Goal: Task Accomplishment & Management: Complete application form

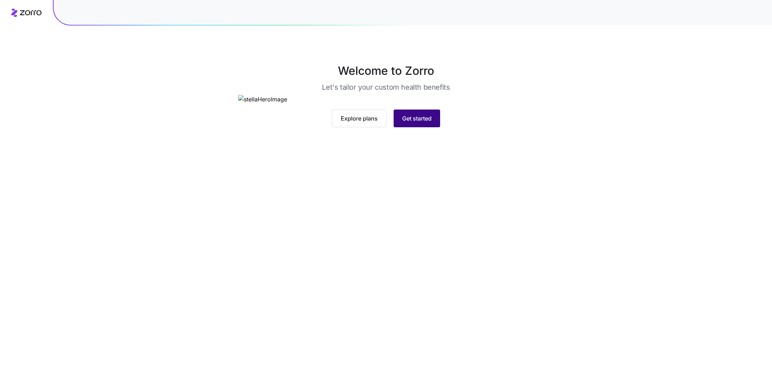
click at [427, 123] on span "Get started" at bounding box center [416, 118] width 29 height 9
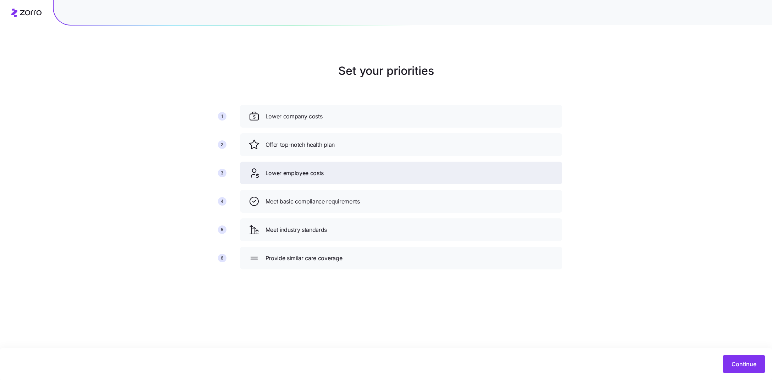
click at [319, 173] on span "Lower employee costs" at bounding box center [294, 173] width 59 height 9
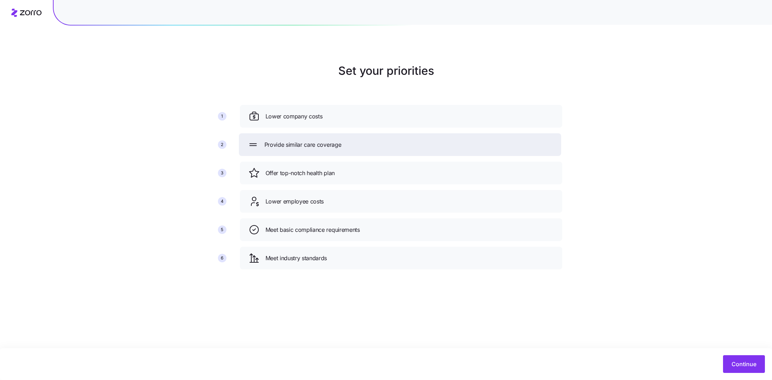
drag, startPoint x: 316, startPoint y: 260, endPoint x: 315, endPoint y: 146, distance: 113.6
click at [315, 146] on span "Provide similar care coverage" at bounding box center [302, 145] width 77 height 9
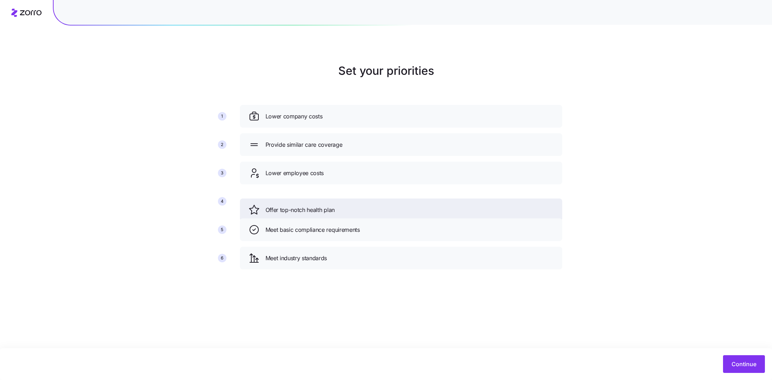
drag, startPoint x: 329, startPoint y: 172, endPoint x: 329, endPoint y: 209, distance: 36.9
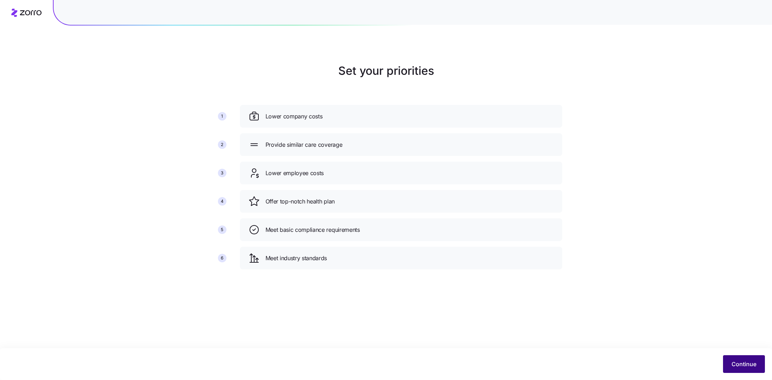
click at [744, 364] on span "Continue" at bounding box center [743, 364] width 25 height 9
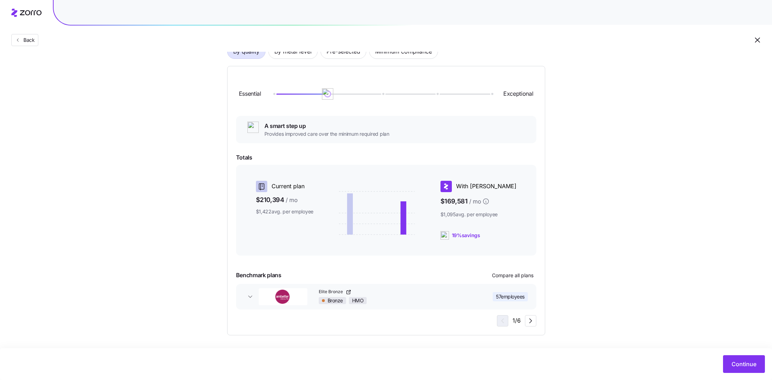
scroll to position [60, 0]
drag, startPoint x: 330, startPoint y: 94, endPoint x: 378, endPoint y: 95, distance: 47.6
click at [378, 95] on img at bounding box center [382, 95] width 12 height 12
drag, startPoint x: 383, startPoint y: 94, endPoint x: 385, endPoint y: 97, distance: 3.8
click at [385, 97] on img at bounding box center [382, 95] width 12 height 12
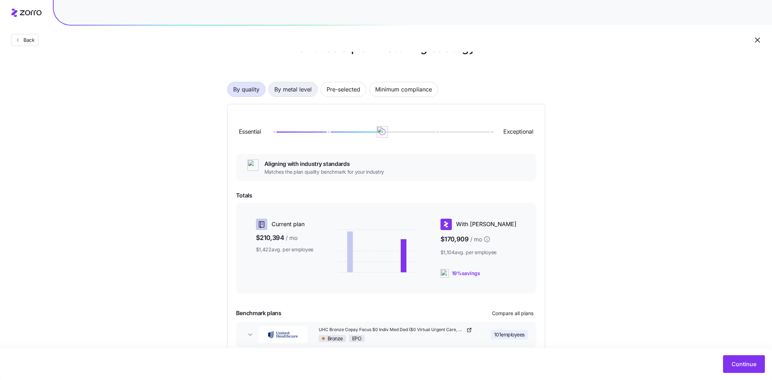
click at [299, 93] on span "By metal level" at bounding box center [292, 89] width 37 height 14
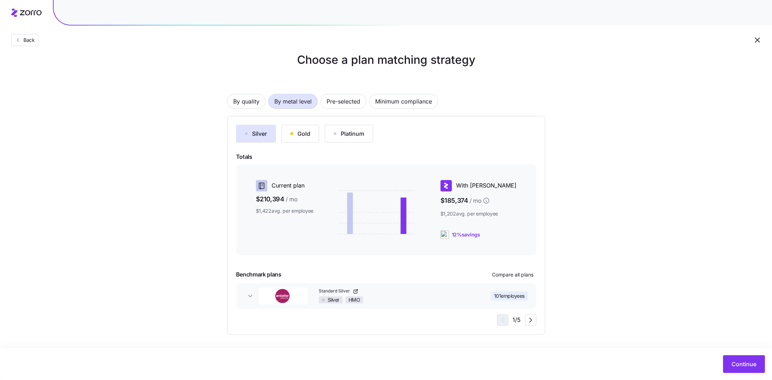
scroll to position [11, 0]
click at [301, 138] on div "Gold" at bounding box center [300, 134] width 20 height 9
click at [263, 139] on button "Silver" at bounding box center [256, 134] width 40 height 18
click at [304, 139] on button "Gold" at bounding box center [300, 134] width 38 height 18
click at [262, 139] on button "Silver" at bounding box center [256, 134] width 40 height 18
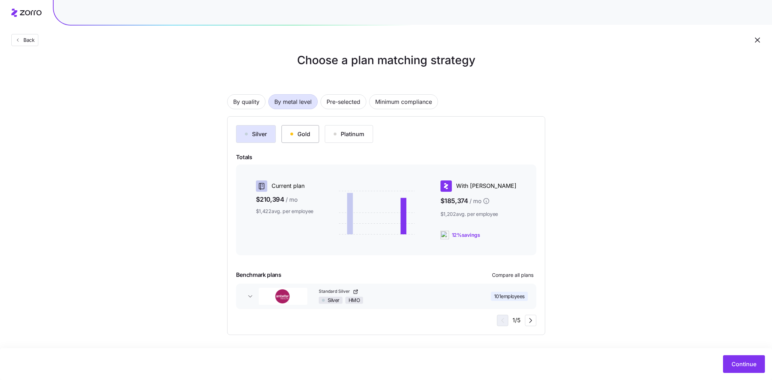
click at [295, 139] on button "Gold" at bounding box center [300, 134] width 38 height 18
click at [354, 135] on div "Platinum" at bounding box center [349, 134] width 31 height 9
click at [296, 138] on div "Gold" at bounding box center [300, 134] width 20 height 9
click at [343, 103] on span "Pre-selected" at bounding box center [343, 102] width 34 height 14
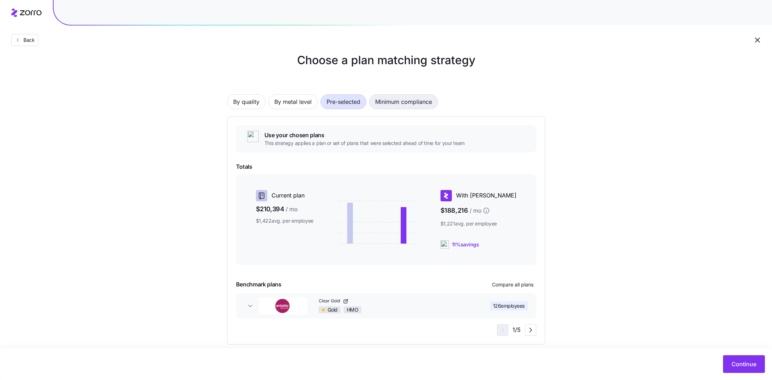
click at [410, 99] on span "Minimum compliance" at bounding box center [403, 102] width 57 height 14
click at [344, 107] on span "Pre-selected" at bounding box center [343, 102] width 34 height 14
click at [291, 103] on span "By metal level" at bounding box center [292, 102] width 37 height 14
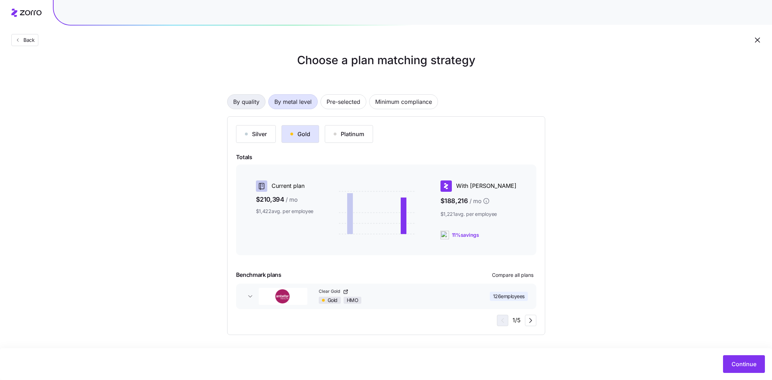
click at [255, 100] on span "By quality" at bounding box center [246, 102] width 26 height 14
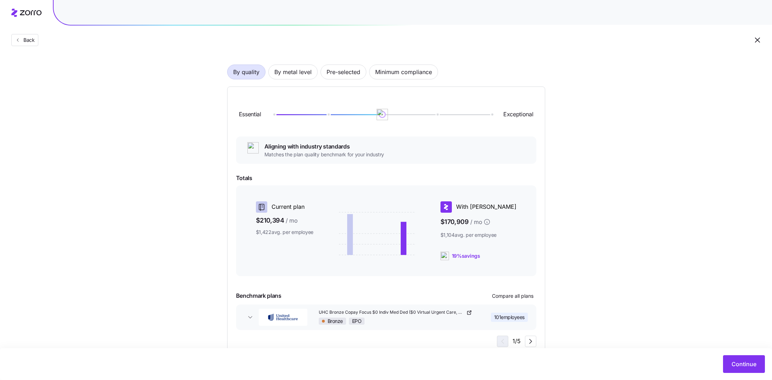
scroll to position [61, 0]
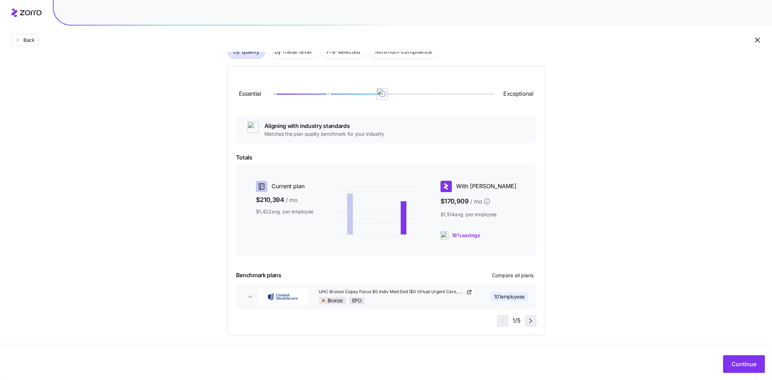
click at [527, 318] on icon "button" at bounding box center [530, 321] width 9 height 9
click at [528, 321] on icon "button" at bounding box center [530, 321] width 9 height 9
click at [501, 319] on icon "button" at bounding box center [501, 321] width 9 height 9
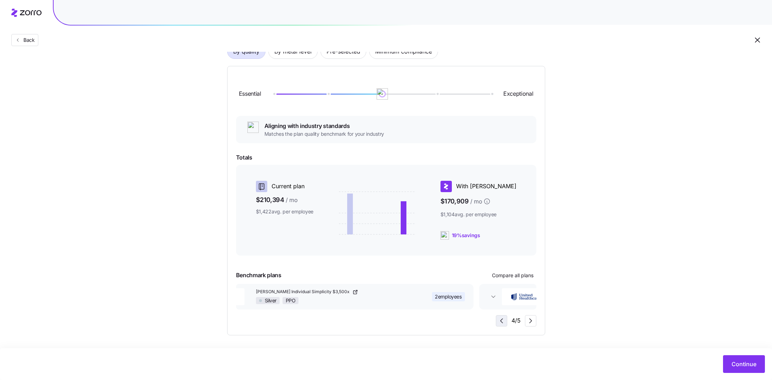
click at [501, 319] on icon "button" at bounding box center [501, 321] width 9 height 9
click at [501, 319] on div "1 / 5" at bounding box center [516, 320] width 39 height 11
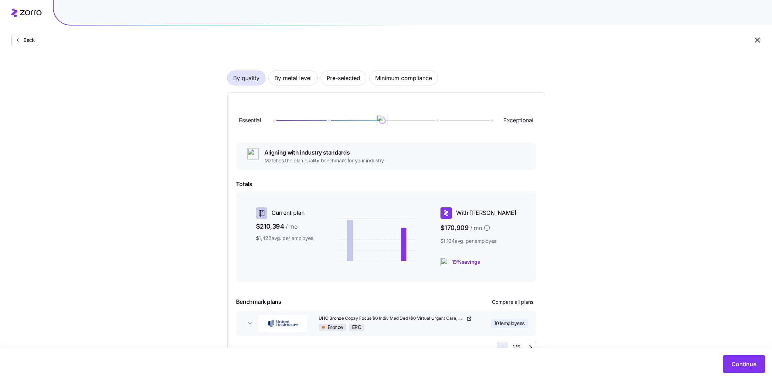
scroll to position [30, 0]
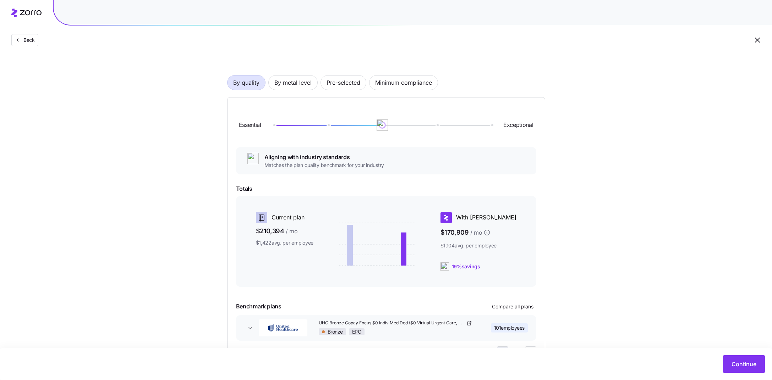
click at [284, 75] on div "By quality By metal level Pre-selected Minimum compliance" at bounding box center [386, 82] width 318 height 15
click at [296, 88] on span "By metal level" at bounding box center [292, 83] width 37 height 14
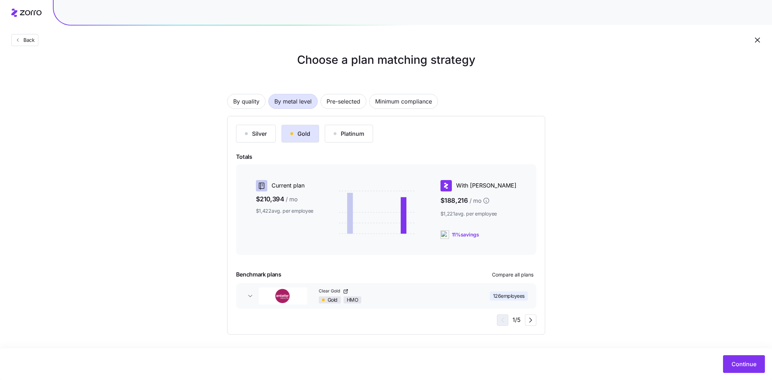
scroll to position [11, 0]
click at [253, 132] on div "Silver" at bounding box center [256, 134] width 22 height 9
click at [529, 321] on icon "button" at bounding box center [530, 321] width 9 height 9
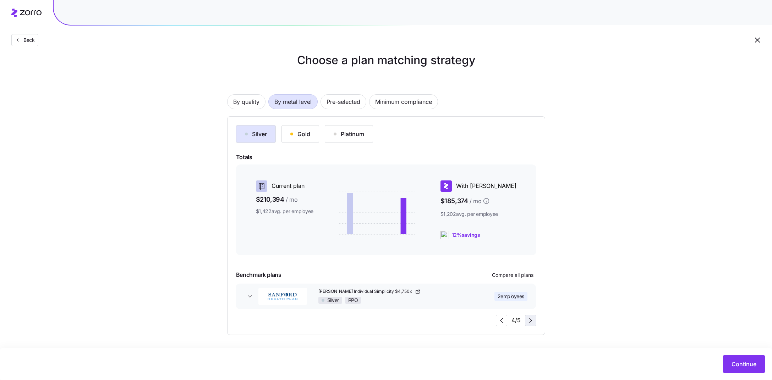
click at [529, 321] on icon "button" at bounding box center [530, 321] width 9 height 9
click at [529, 321] on div "5 / 5" at bounding box center [516, 320] width 40 height 11
click at [506, 323] on span "button" at bounding box center [501, 320] width 11 height 11
click at [746, 369] on button "Continue" at bounding box center [744, 365] width 42 height 18
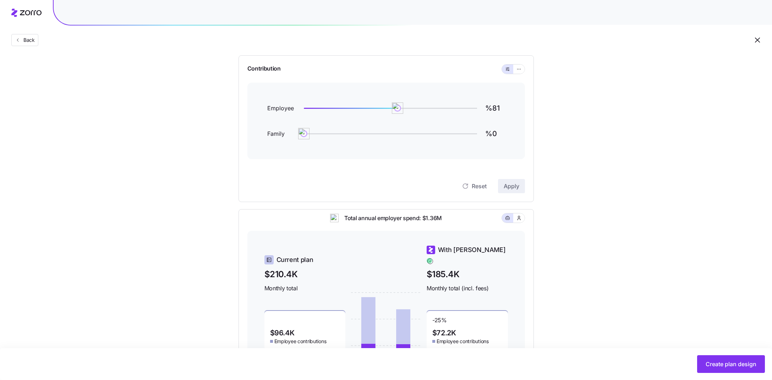
scroll to position [58, 0]
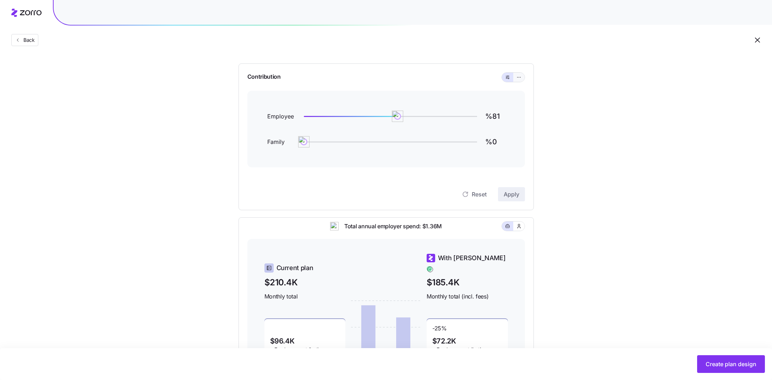
click at [520, 73] on button "button" at bounding box center [518, 77] width 11 height 9
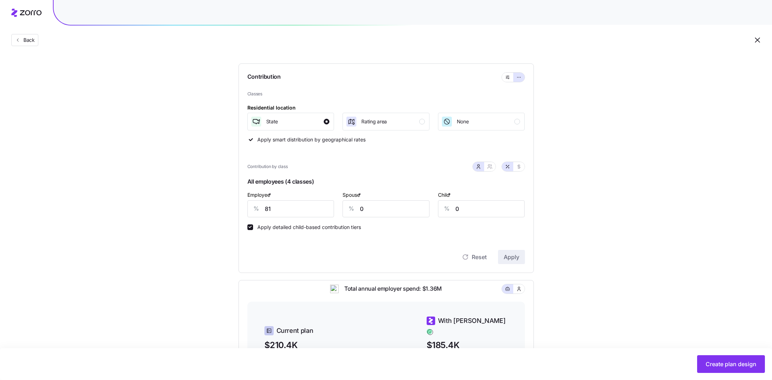
scroll to position [90, 0]
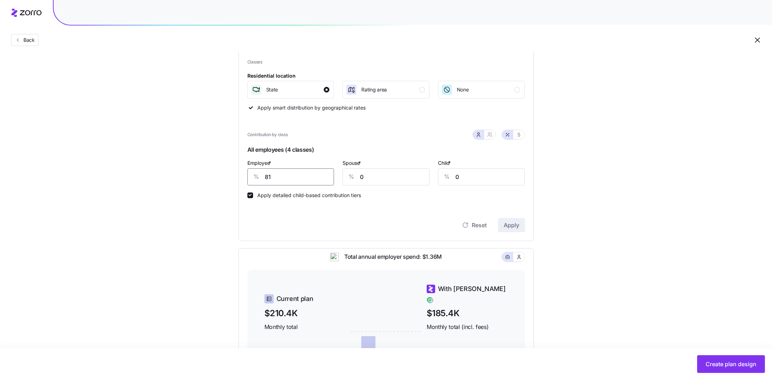
click at [285, 182] on input "81" at bounding box center [290, 177] width 87 height 17
type input "75"
click at [378, 175] on input "0" at bounding box center [385, 177] width 87 height 17
click at [489, 134] on icon "button" at bounding box center [490, 135] width 6 height 6
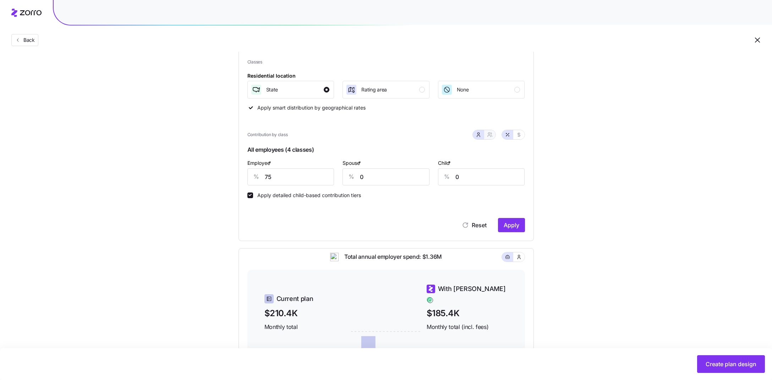
type input "38"
type input "43"
click at [477, 133] on icon "button" at bounding box center [478, 135] width 6 height 6
type input "0"
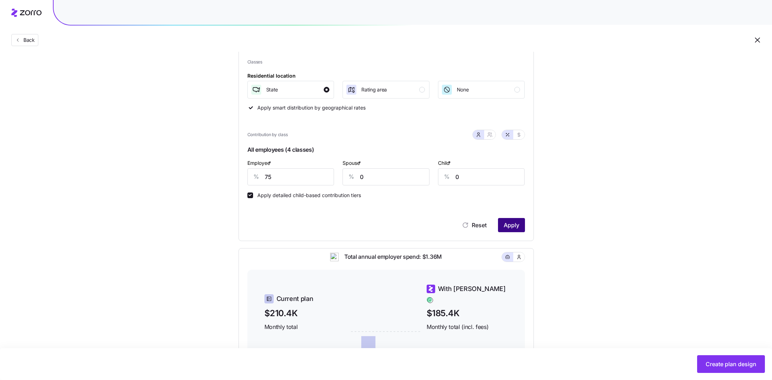
click at [511, 229] on span "Apply" at bounding box center [512, 225] width 16 height 9
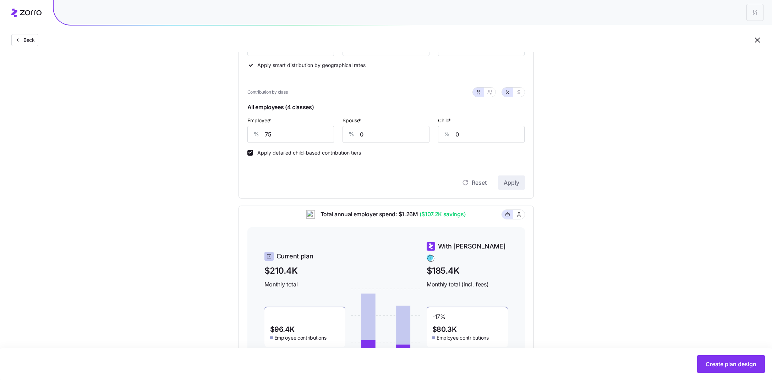
scroll to position [130, 0]
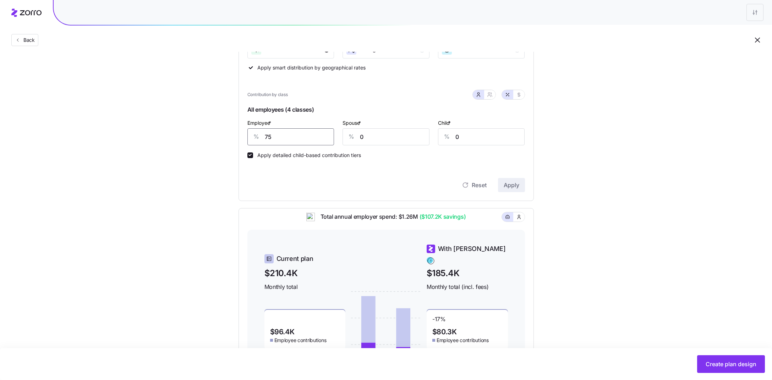
click at [292, 139] on input "75" at bounding box center [290, 136] width 87 height 17
type input "70"
click at [494, 92] on button "button" at bounding box center [489, 94] width 11 height 9
type input "35"
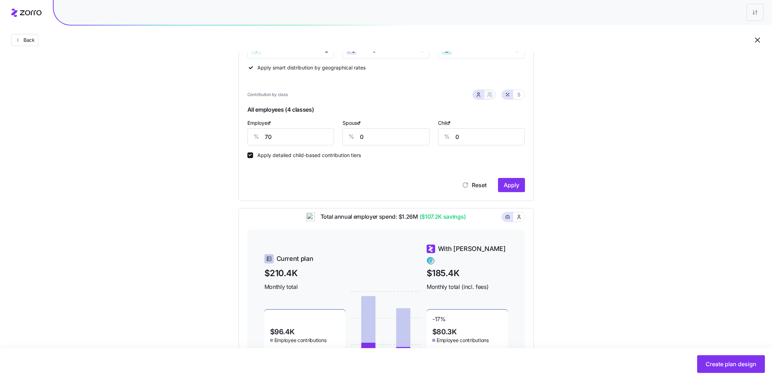
type input "40"
click at [480, 97] on button "button" at bounding box center [478, 95] width 6 height 6
type input "0"
click at [289, 136] on input "70" at bounding box center [290, 136] width 87 height 17
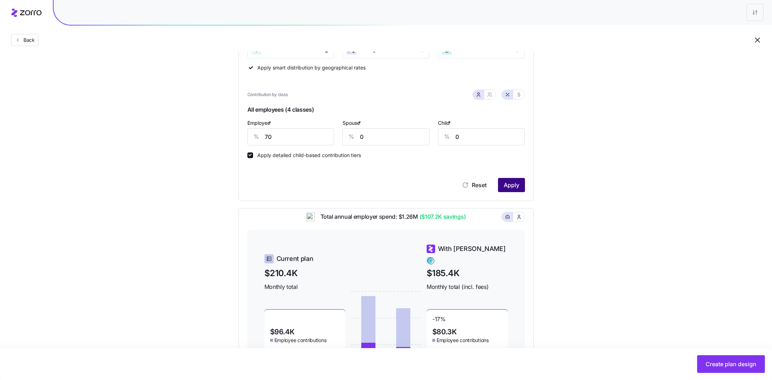
click at [516, 186] on span "Apply" at bounding box center [512, 185] width 16 height 9
click at [485, 94] on button "button" at bounding box center [489, 95] width 11 height 9
type input "35"
type input "40"
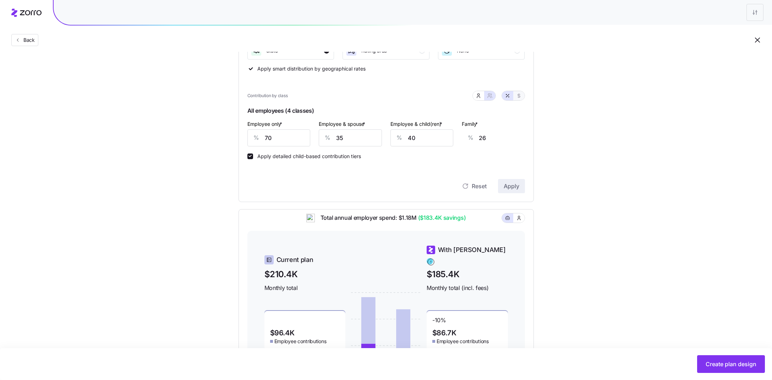
click at [520, 96] on icon "button" at bounding box center [519, 96] width 6 height 6
type input "637"
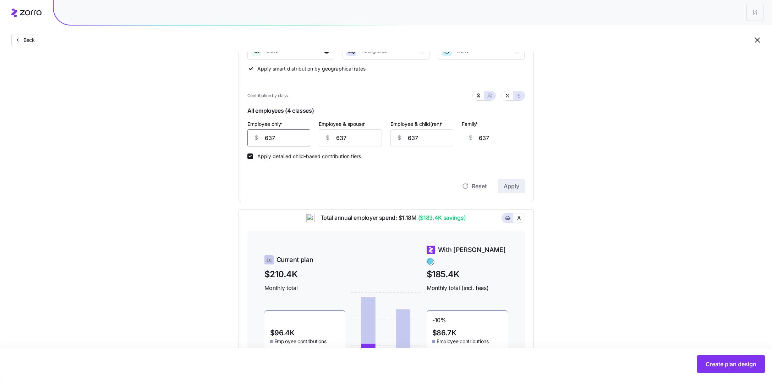
drag, startPoint x: 284, startPoint y: 139, endPoint x: 246, endPoint y: 139, distance: 37.3
click at [246, 139] on div "Contribution Classes Residential location State Rating area None Apply smart di…" at bounding box center [385, 98] width 295 height 210
type input "6"
type input "1267"
type input "60"
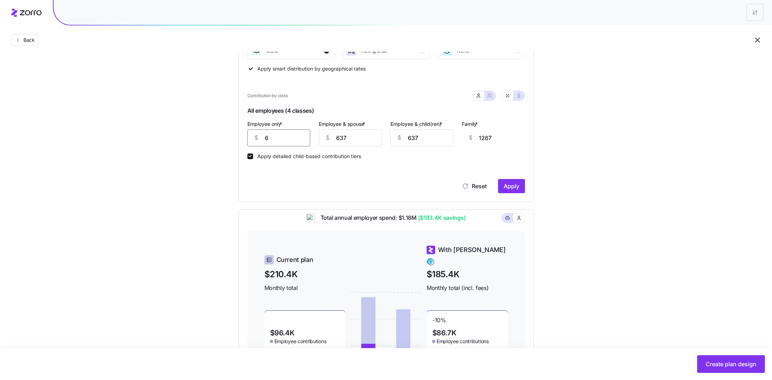
type input "1213"
type input "600"
type input "673"
type input "600"
click at [359, 133] on input "637" at bounding box center [350, 138] width 63 height 17
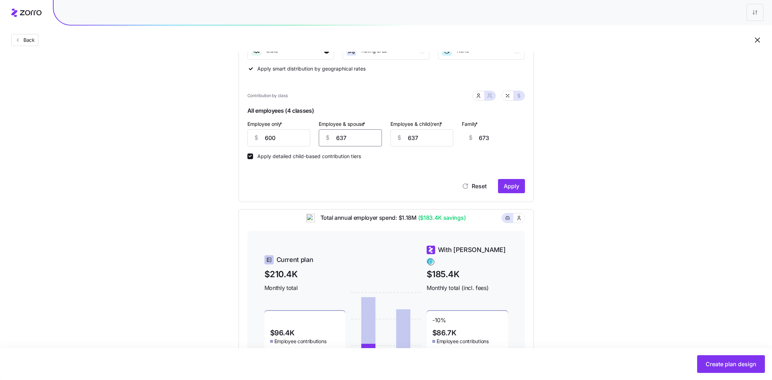
click at [359, 133] on input "637" at bounding box center [350, 138] width 63 height 17
type input "6"
type input "43"
type input "60"
type input "97"
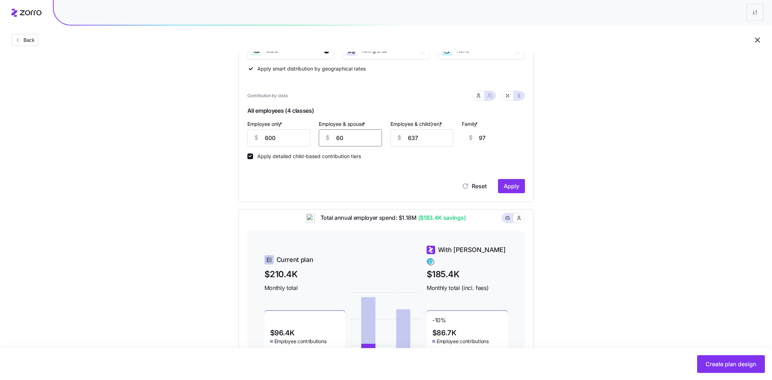
type input "600"
type input "637"
type input "600"
type input "6"
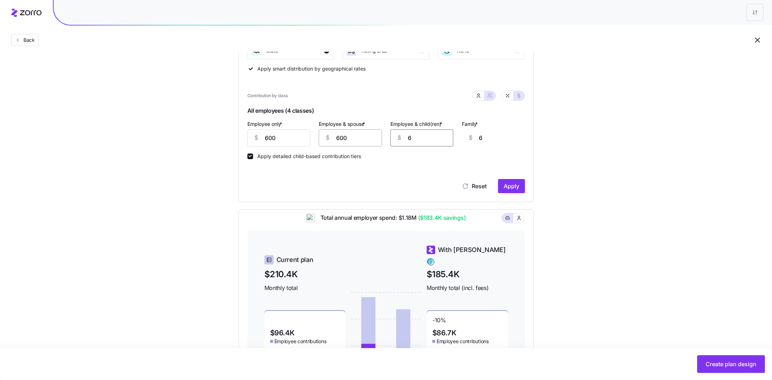
type input "60"
type input "600"
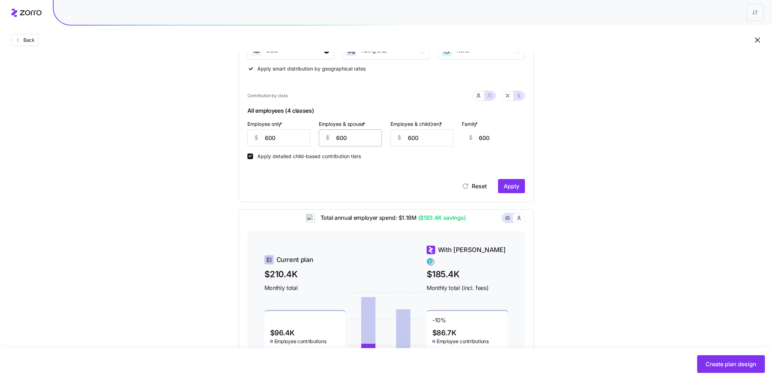
scroll to position [0, 17]
click at [517, 188] on span "Apply" at bounding box center [512, 186] width 16 height 9
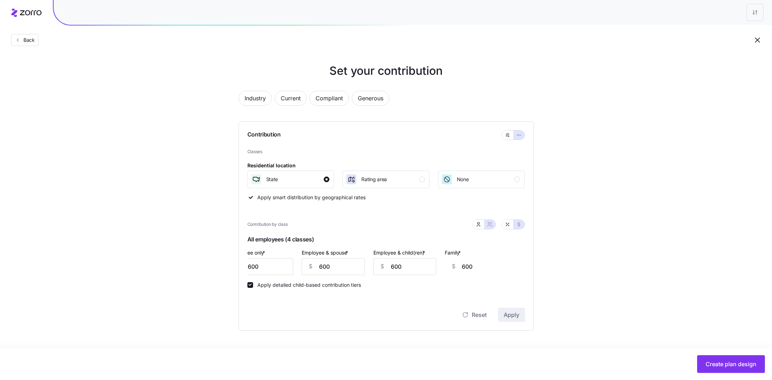
click at [530, 259] on div "Contribution Classes Residential location State Rating area None Apply smart di…" at bounding box center [385, 226] width 295 height 210
click at [478, 230] on div "Contribution by class" at bounding box center [385, 224] width 277 height 18
click at [478, 225] on icon "button" at bounding box center [478, 225] width 3 height 1
type input "0"
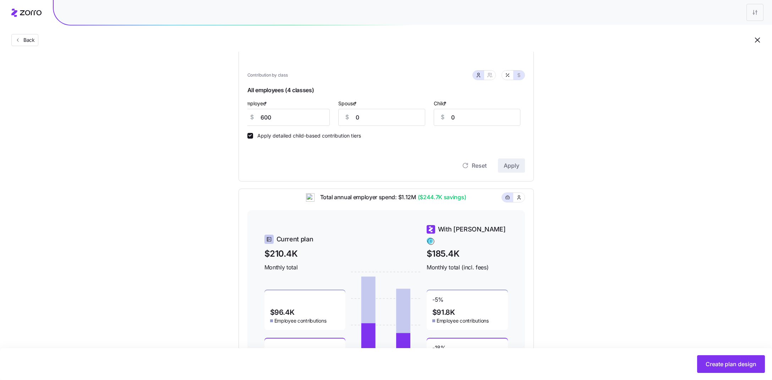
scroll to position [149, 0]
click at [506, 75] on icon "button" at bounding box center [506, 74] width 0 height 0
click at [304, 114] on input "66" at bounding box center [286, 117] width 87 height 17
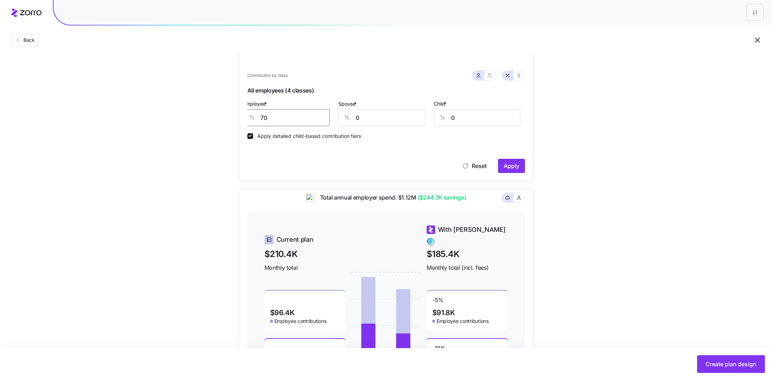
type input "70"
click at [380, 123] on input "0" at bounding box center [381, 117] width 87 height 17
type input "30"
type input "40"
click at [510, 167] on span "Apply" at bounding box center [512, 166] width 16 height 9
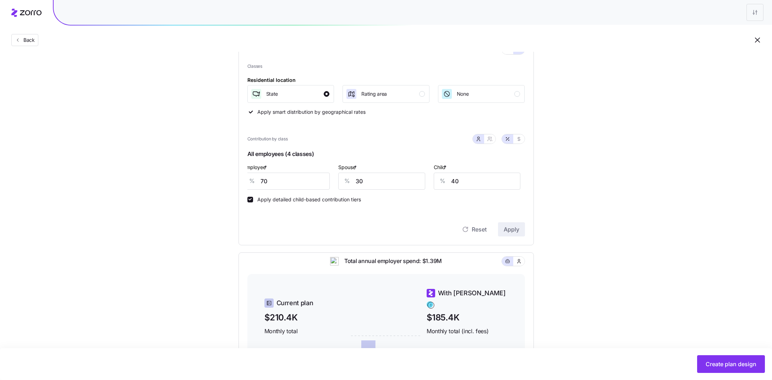
scroll to position [69, 0]
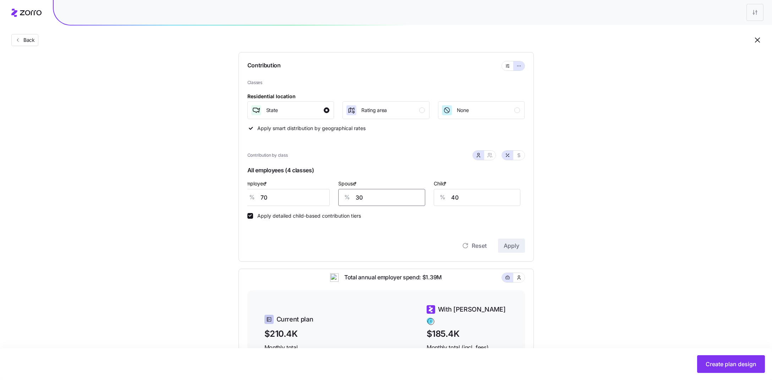
click at [384, 199] on input "30" at bounding box center [381, 197] width 87 height 17
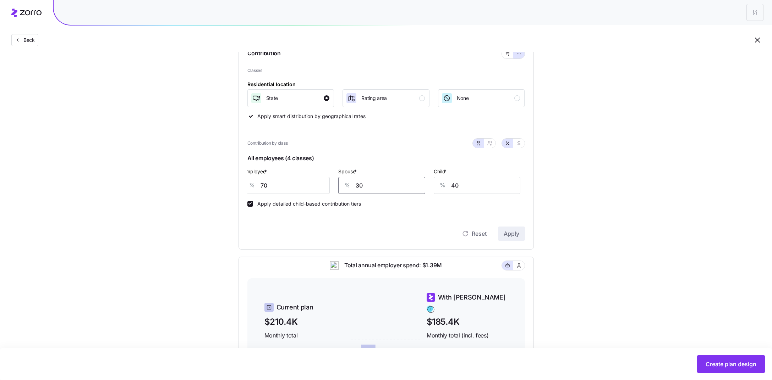
click at [397, 192] on input "30" at bounding box center [381, 185] width 87 height 17
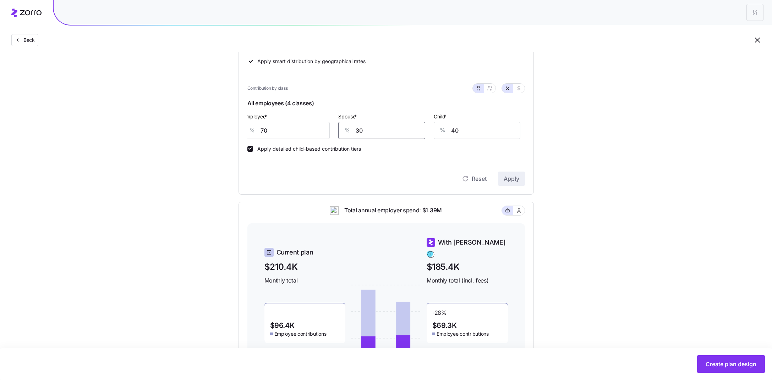
scroll to position [133, 0]
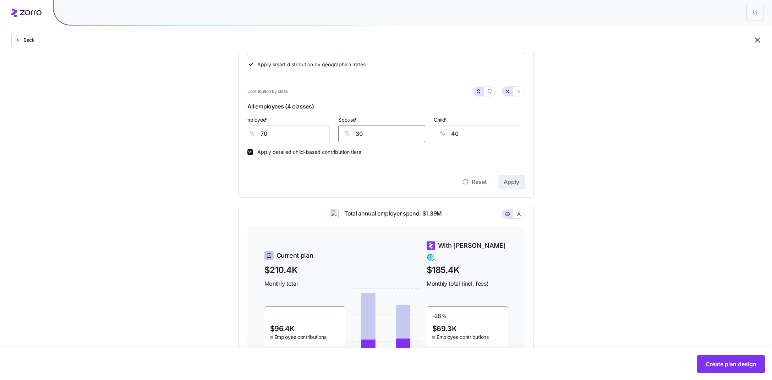
drag, startPoint x: 366, startPoint y: 139, endPoint x: 335, endPoint y: 139, distance: 31.6
click at [335, 139] on div "Spouse * % 30" at bounding box center [381, 128] width 95 height 35
click at [303, 136] on input "70" at bounding box center [286, 133] width 87 height 17
type input "60"
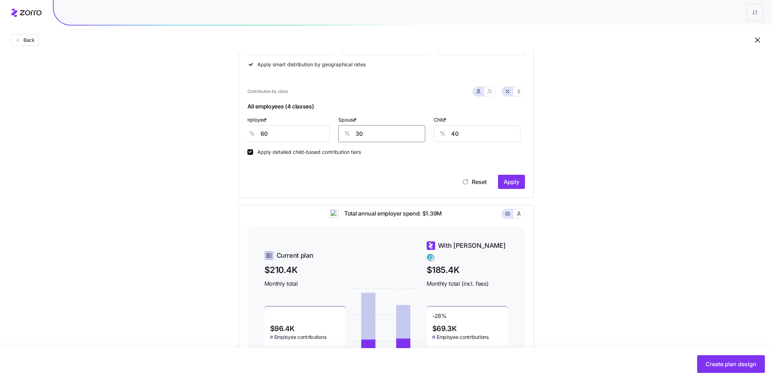
click at [398, 135] on input "30" at bounding box center [381, 133] width 87 height 17
type input "0"
click at [512, 181] on span "Apply" at bounding box center [512, 182] width 16 height 9
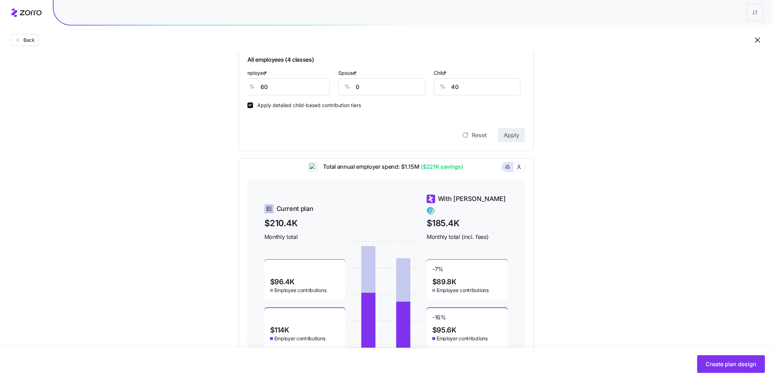
scroll to position [180, 0]
click at [471, 92] on input "40" at bounding box center [477, 86] width 87 height 17
type input "0"
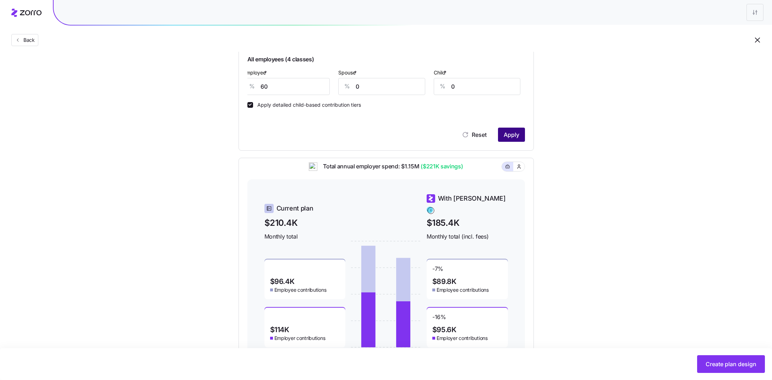
click at [506, 133] on span "Apply" at bounding box center [512, 135] width 16 height 9
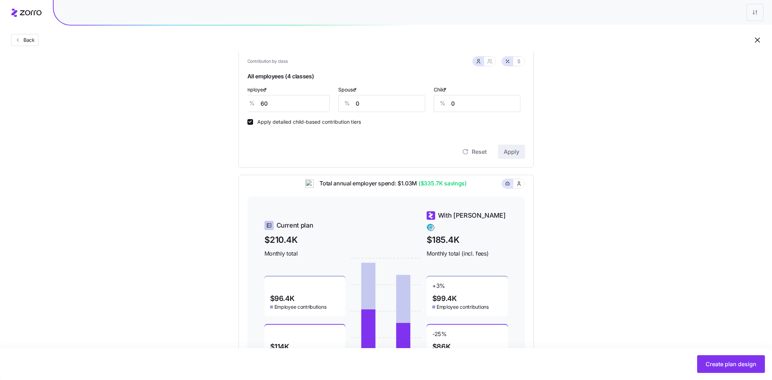
scroll to position [162, 0]
click at [301, 106] on input "60" at bounding box center [286, 104] width 87 height 17
click at [511, 149] on span "Apply" at bounding box center [512, 153] width 16 height 9
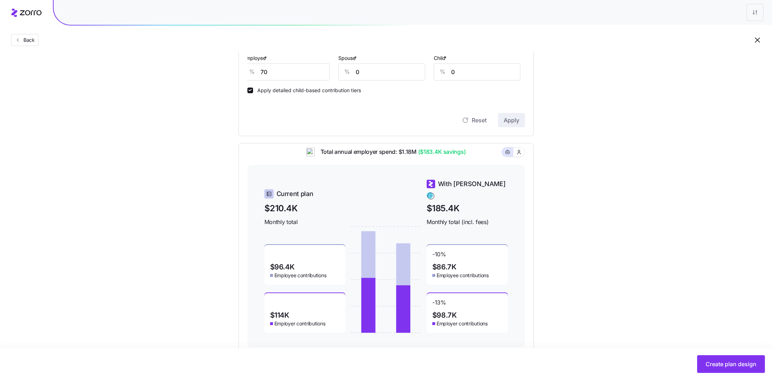
scroll to position [212, 0]
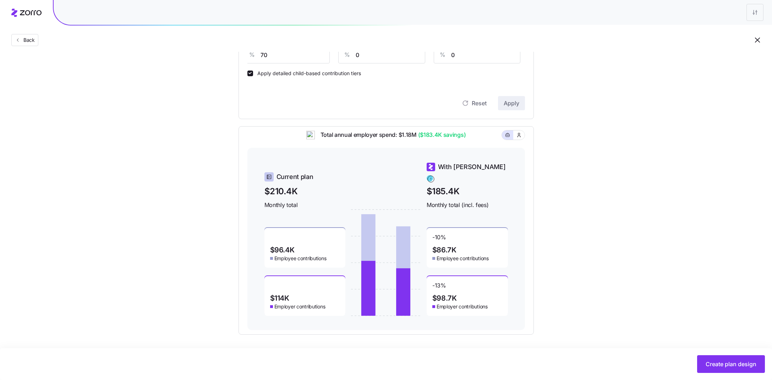
click at [555, 208] on div "Set your contribution Industry Current Compliant Generous Contribution Classes …" at bounding box center [386, 93] width 352 height 484
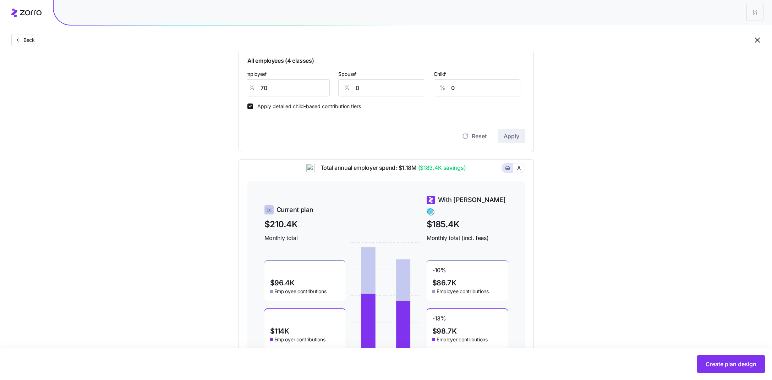
scroll to position [161, 0]
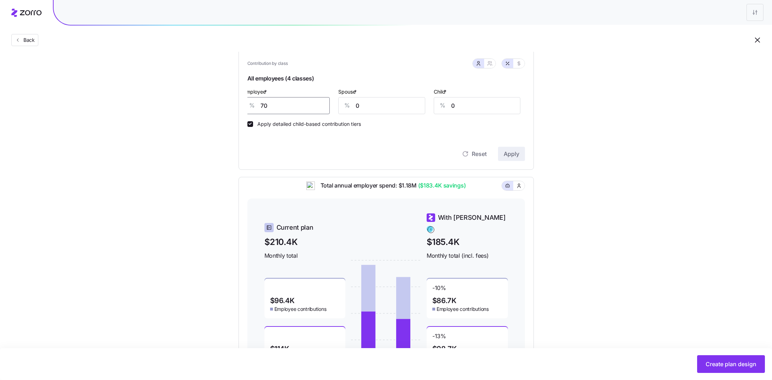
click at [281, 108] on input "70" at bounding box center [286, 105] width 87 height 17
click at [520, 156] on button "Apply" at bounding box center [511, 154] width 27 height 14
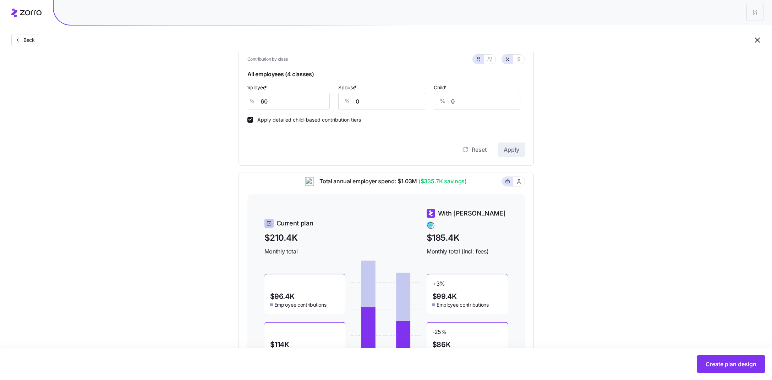
scroll to position [165, 0]
click at [271, 95] on input "60" at bounding box center [286, 101] width 87 height 17
click at [510, 155] on button "Apply" at bounding box center [511, 150] width 27 height 14
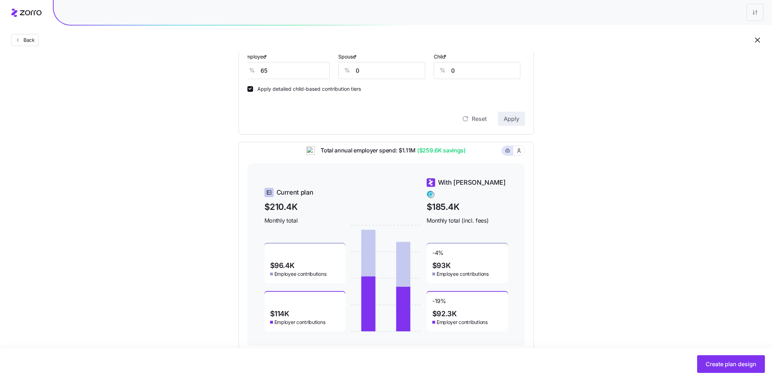
scroll to position [212, 0]
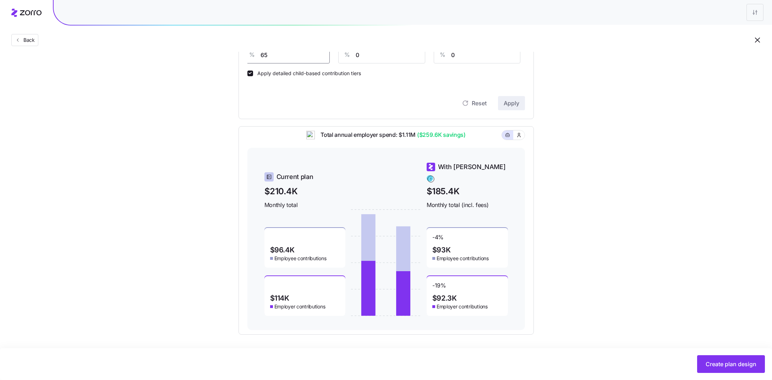
click at [273, 55] on input "65" at bounding box center [286, 54] width 87 height 17
type input "68"
click at [514, 105] on span "Apply" at bounding box center [512, 103] width 16 height 9
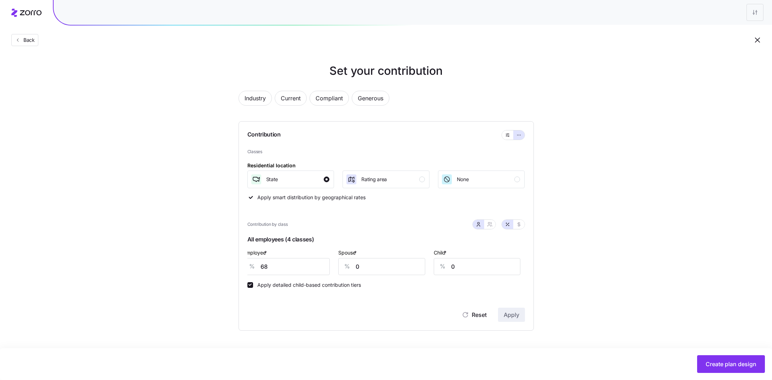
scroll to position [0, 0]
click at [488, 227] on button "button" at bounding box center [489, 224] width 11 height 9
type input "34"
type input "39"
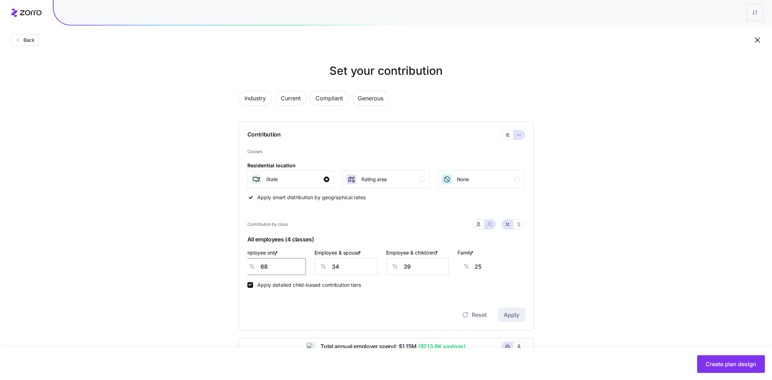
click at [282, 266] on input "68" at bounding box center [274, 266] width 63 height 17
type input "5"
type input "48"
type input "50"
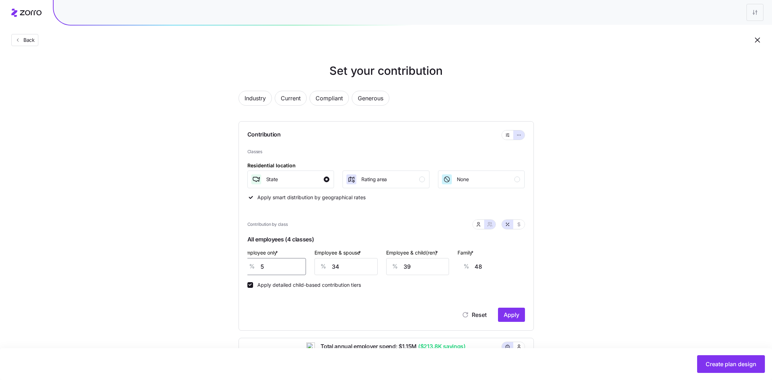
type input "31"
type input "50"
type input "5"
type input "10"
type input "55"
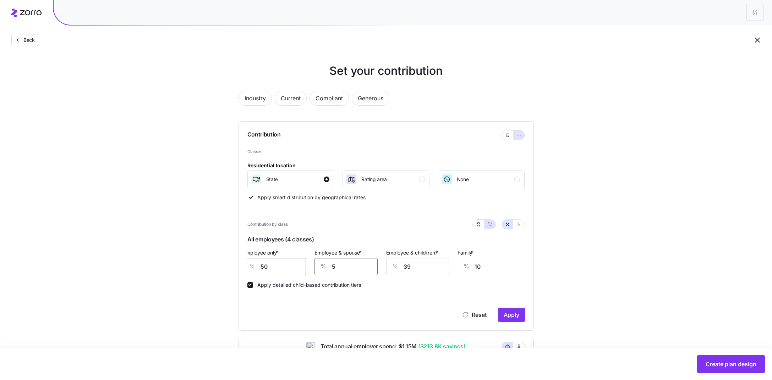
type input "47"
type input "55"
click at [265, 268] on input "50" at bounding box center [274, 266] width 63 height 17
type input "5"
type input "63"
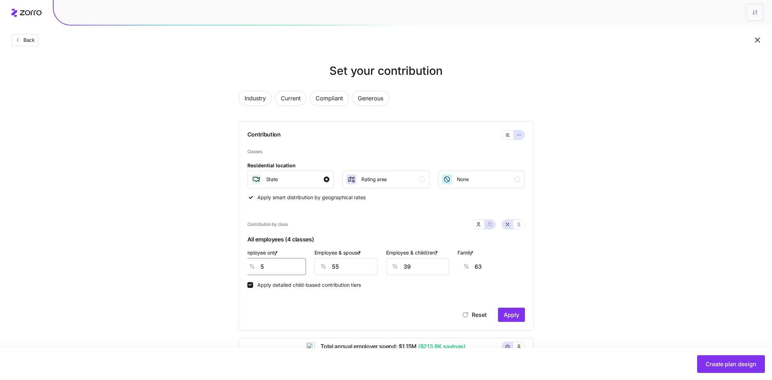
type input "55"
type input "45"
type input "55"
click at [345, 273] on input "55" at bounding box center [345, 266] width 63 height 17
type input "5"
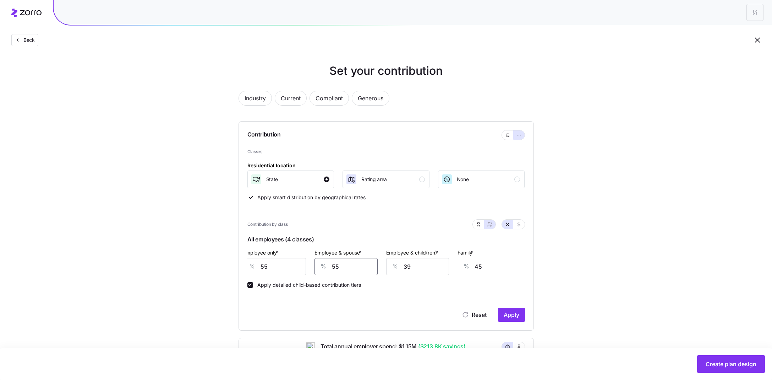
type input "8"
click at [347, 267] on input "5" at bounding box center [345, 266] width 63 height 17
type input "50"
type input "41"
type input "50"
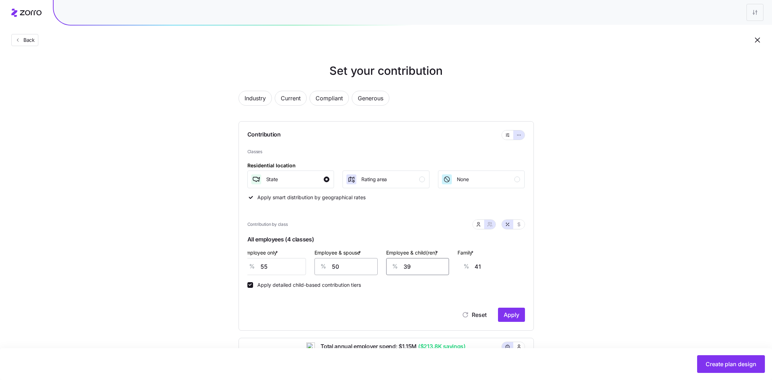
type input "5"
type input "20"
type input "50"
type input "48"
type input "50"
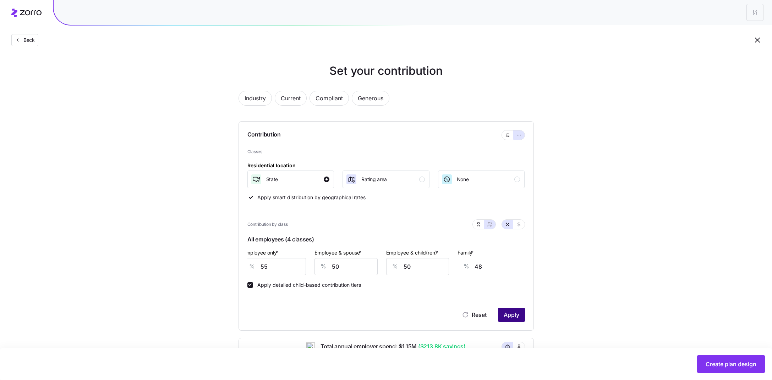
click at [515, 313] on span "Apply" at bounding box center [512, 315] width 16 height 9
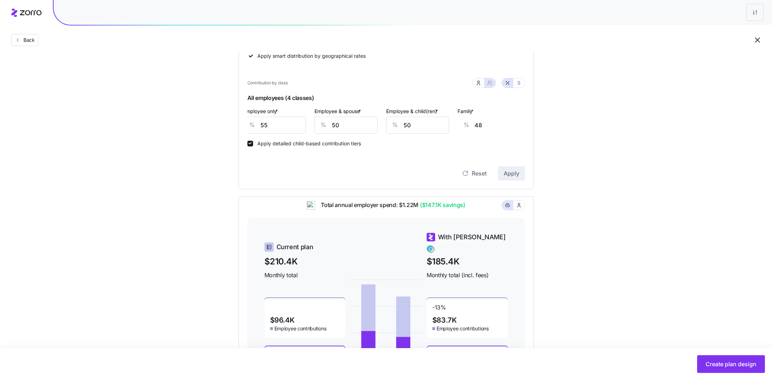
scroll to position [141, 0]
click at [475, 85] on icon "button" at bounding box center [478, 84] width 6 height 6
type input "45"
type input "43"
click at [310, 123] on input "55" at bounding box center [286, 125] width 87 height 17
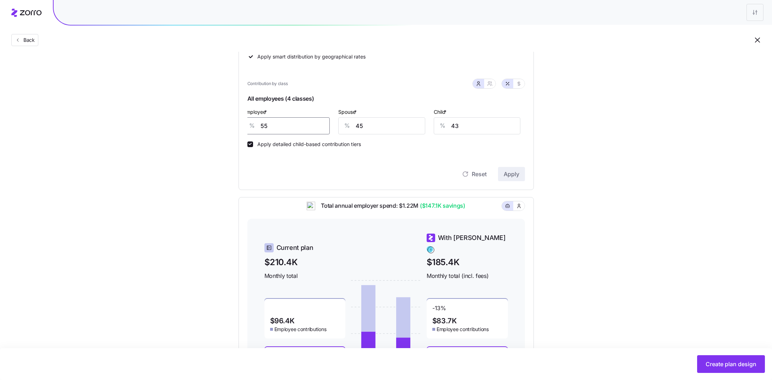
click at [310, 123] on input "55" at bounding box center [286, 125] width 87 height 17
type input "60"
type input "0"
click at [516, 177] on span "Apply" at bounding box center [512, 174] width 16 height 9
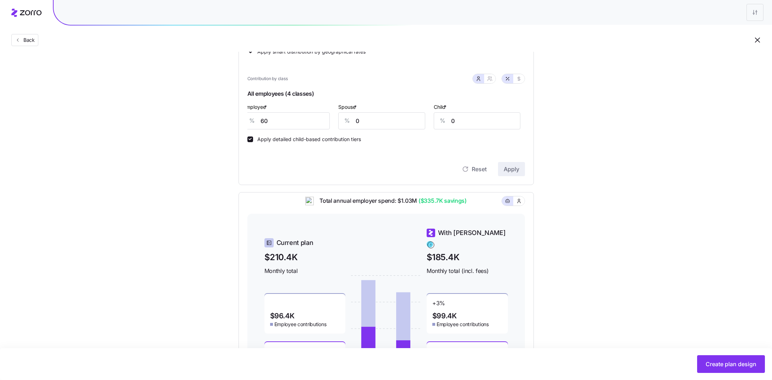
scroll to position [139, 0]
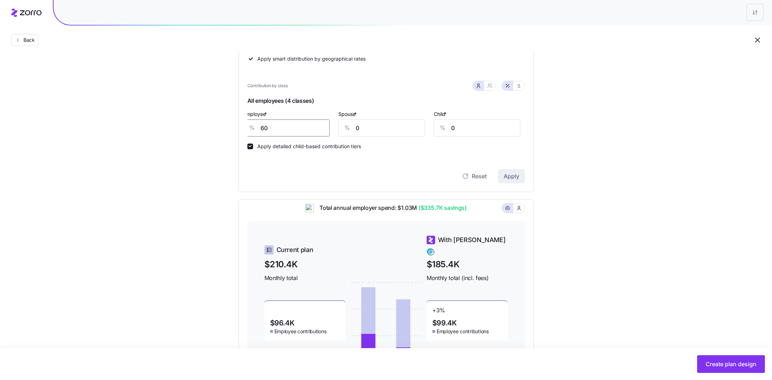
click at [276, 132] on input "60" at bounding box center [286, 128] width 87 height 17
type input "70"
click at [520, 178] on button "Apply" at bounding box center [511, 176] width 27 height 14
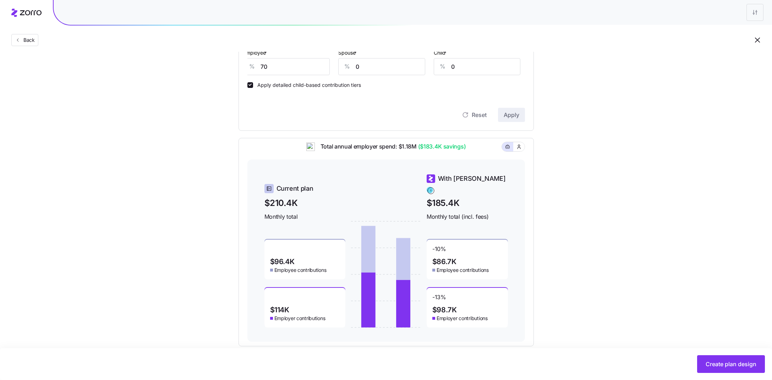
scroll to position [212, 0]
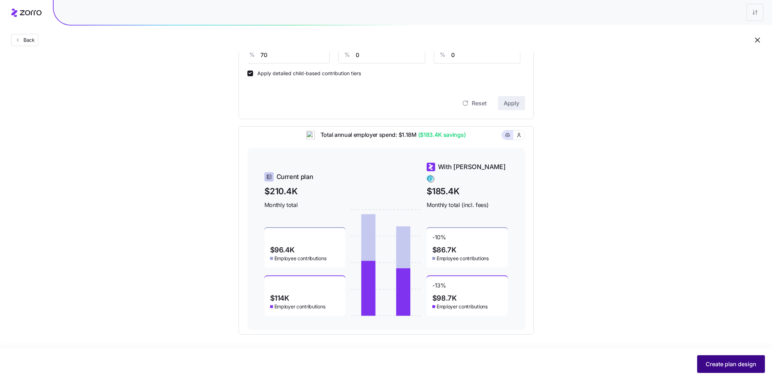
click at [734, 365] on span "Create plan design" at bounding box center [730, 364] width 51 height 9
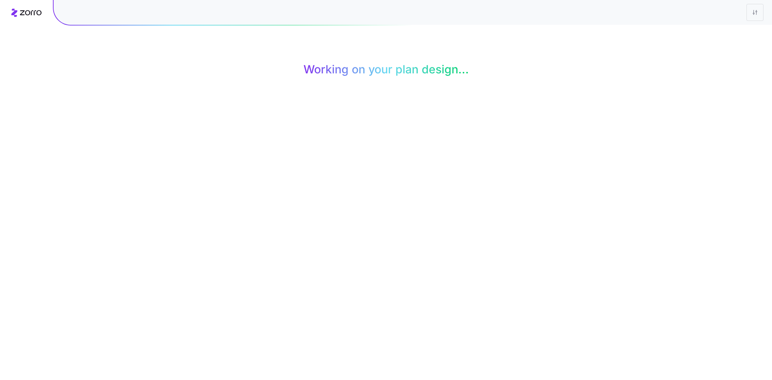
scroll to position [0, 0]
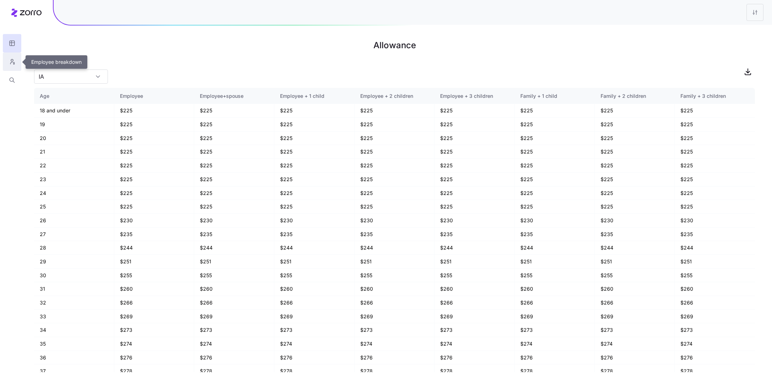
click at [8, 55] on button "button" at bounding box center [12, 62] width 18 height 18
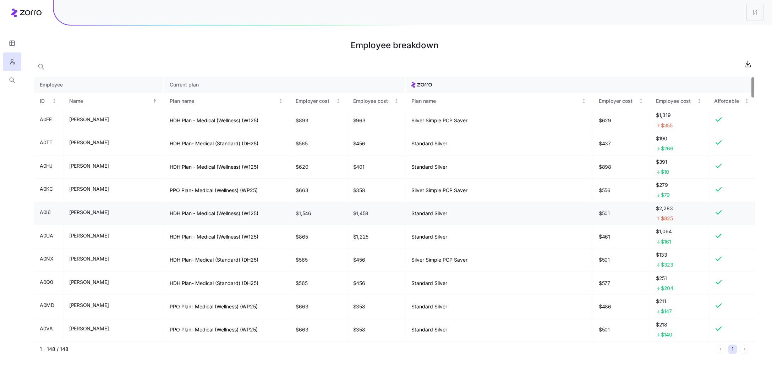
click at [214, 211] on td "HDH Plan - Medical (Wellness) (W125)" at bounding box center [227, 213] width 126 height 23
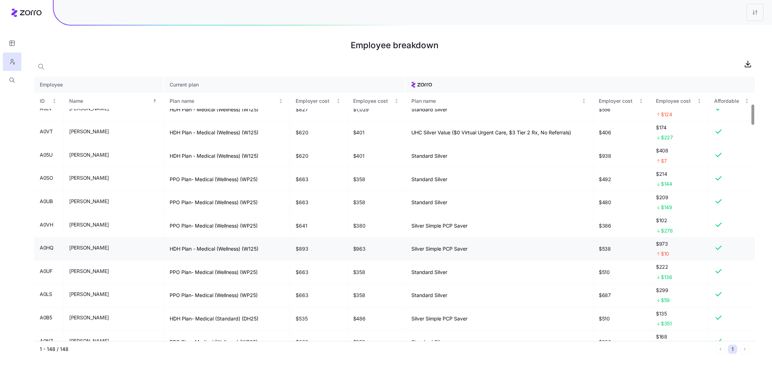
scroll to position [360, 0]
drag, startPoint x: 111, startPoint y: 200, endPoint x: 62, endPoint y: 200, distance: 49.3
click at [62, 200] on tr "A0UB Bradley Schmid PPO Plan- Medical (Wellness) (WP25) $663 $358 Standard Silv…" at bounding box center [394, 203] width 721 height 23
copy tr "Bradley Schmid"
click at [9, 75] on button "button" at bounding box center [12, 80] width 18 height 18
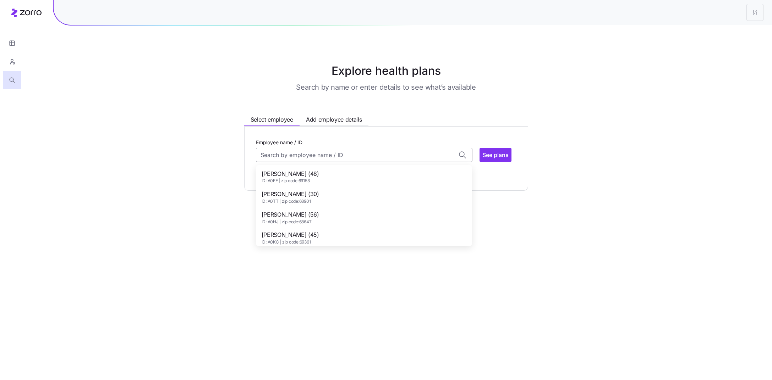
click at [402, 154] on input "Employee name / ID" at bounding box center [364, 155] width 216 height 14
paste input "Bradley Schmid"
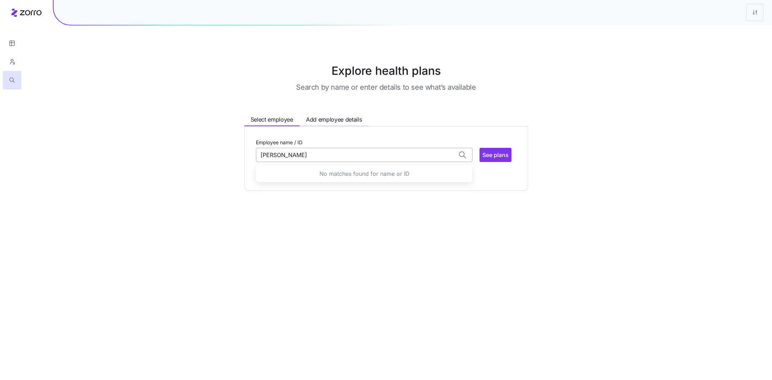
click at [272, 156] on input "Bradley Schmi" at bounding box center [364, 155] width 216 height 14
click at [326, 156] on input "Bradley Schmi" at bounding box center [364, 155] width 216 height 14
type input "B"
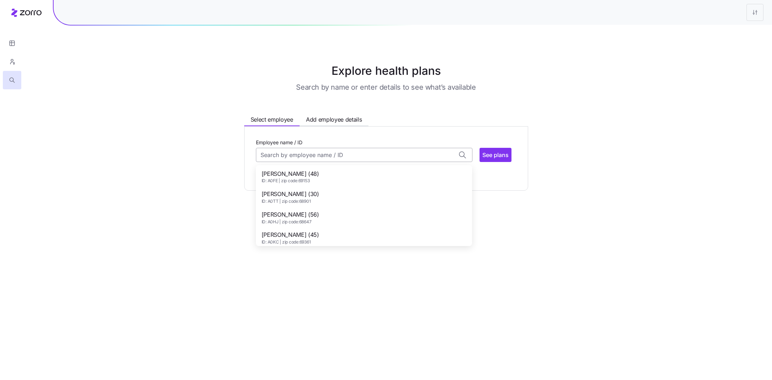
paste input "Bradley Schmid"
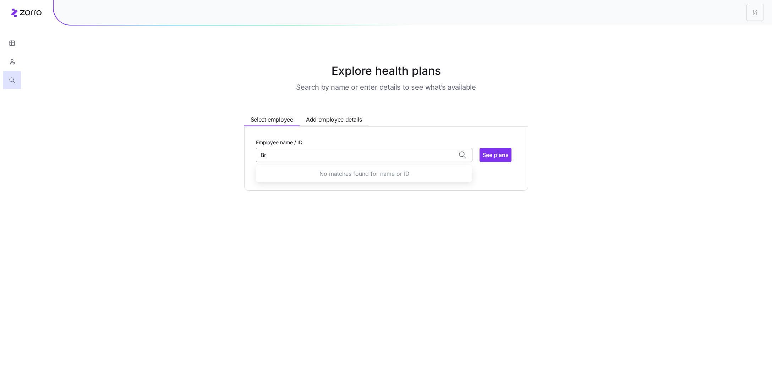
type input "B"
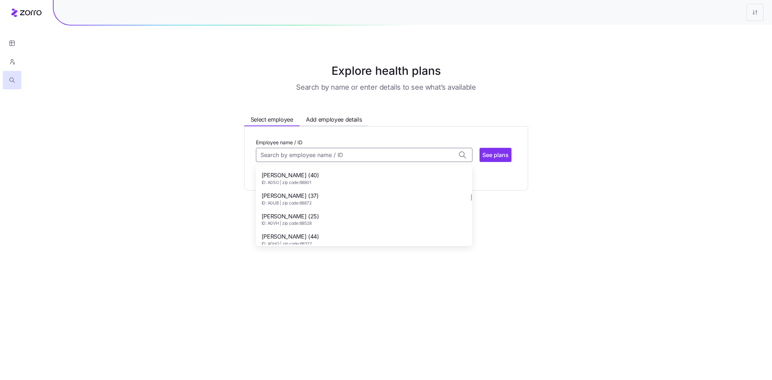
scroll to position [362, 0]
click at [325, 204] on div "Bradley Schmid (37) ID: A0UB | zip code: 68872" at bounding box center [363, 203] width 213 height 21
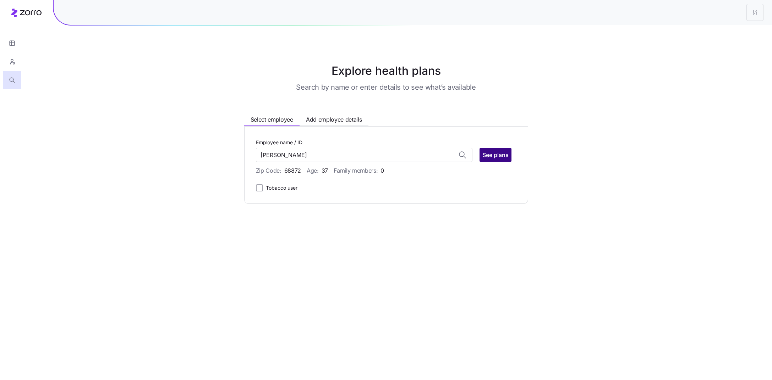
click at [499, 155] on span "See plans" at bounding box center [495, 155] width 26 height 9
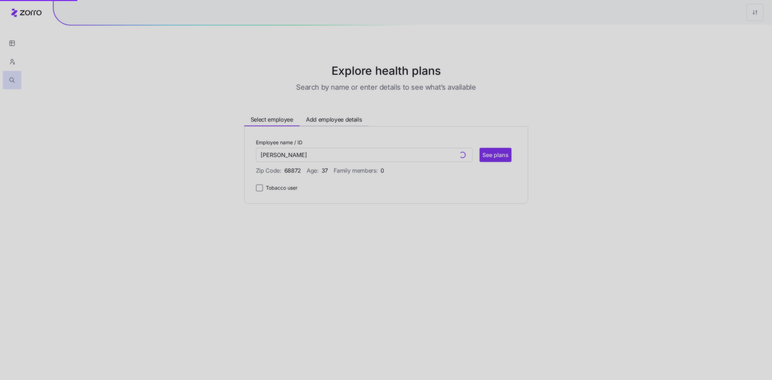
type input "Bradley Schmid (ID: A0UB)"
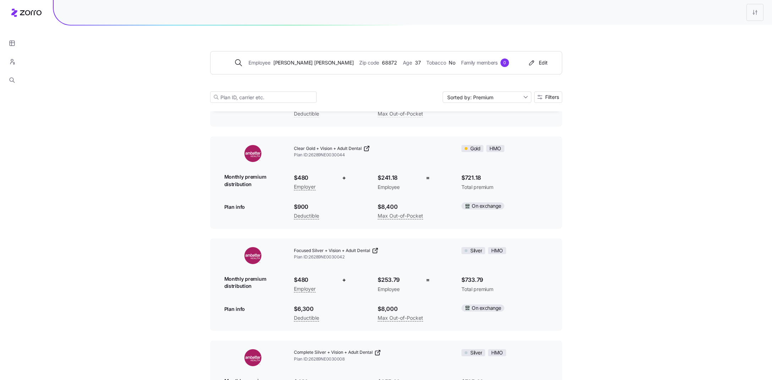
scroll to position [1959, 0]
click at [15, 48] on button "button" at bounding box center [12, 43] width 18 height 18
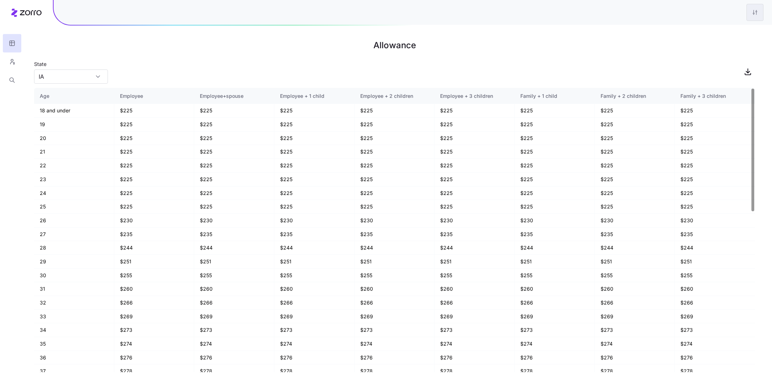
click at [762, 20] on html "Allowance State IA Age Employee Employee+spouse Employee + 1 child Employee + 2…" at bounding box center [386, 190] width 772 height 380
click at [706, 26] on div "Edit plan design" at bounding box center [726, 31] width 71 height 11
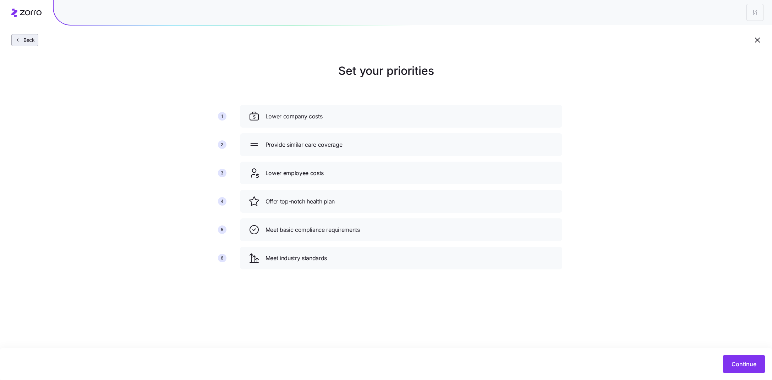
click at [13, 38] on button "Back" at bounding box center [24, 40] width 27 height 12
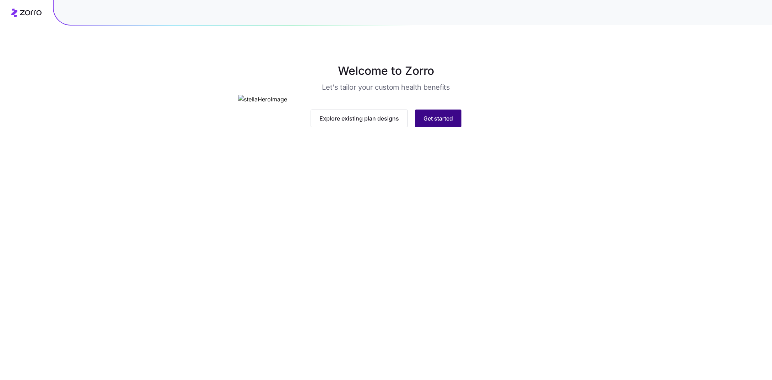
click at [445, 123] on span "Get started" at bounding box center [437, 118] width 29 height 9
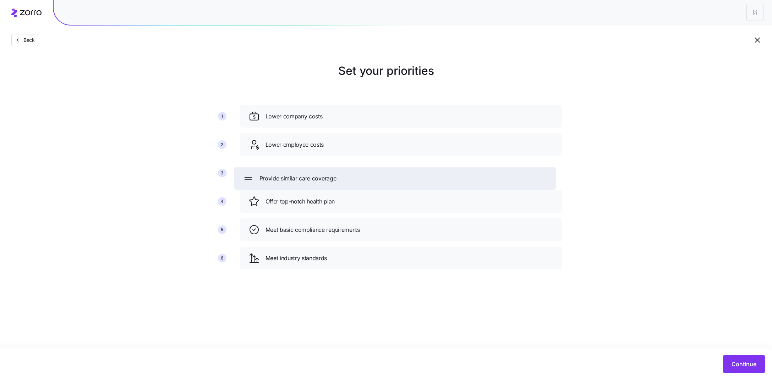
drag, startPoint x: 392, startPoint y: 148, endPoint x: 386, endPoint y: 182, distance: 34.3
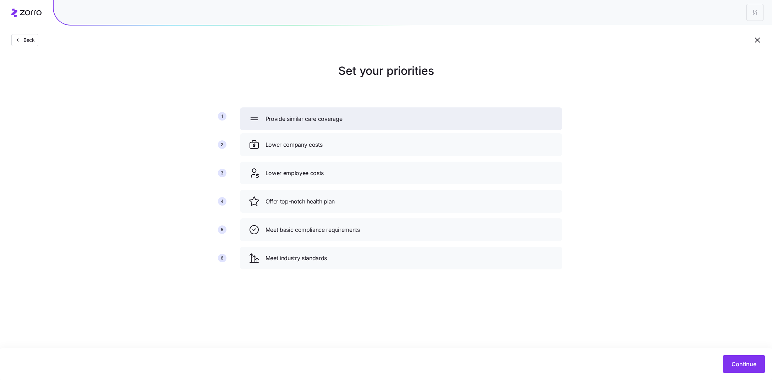
drag, startPoint x: 355, startPoint y: 175, endPoint x: 356, endPoint y: 122, distance: 52.5
click at [356, 122] on div "Provide similar care coverage" at bounding box center [401, 119] width 322 height 23
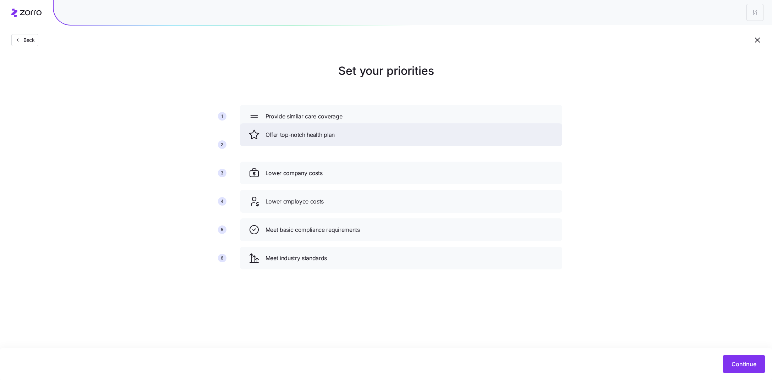
drag, startPoint x: 344, startPoint y: 208, endPoint x: 344, endPoint y: 141, distance: 66.7
click at [344, 141] on div "Offer top-notch health plan" at bounding box center [401, 134] width 322 height 23
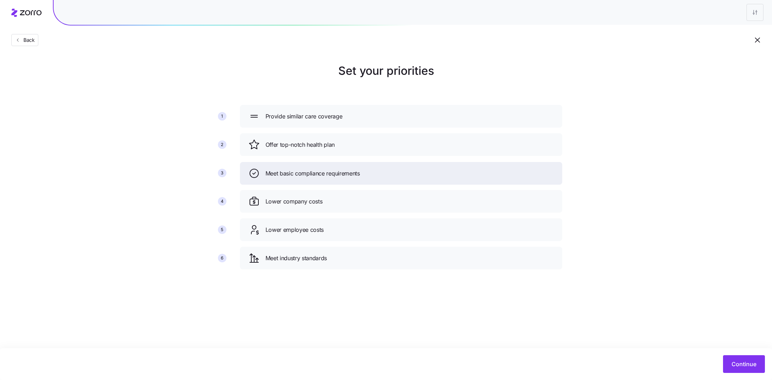
drag, startPoint x: 358, startPoint y: 235, endPoint x: 358, endPoint y: 178, distance: 56.8
click at [358, 178] on div "Meet basic compliance requirements" at bounding box center [401, 173] width 322 height 23
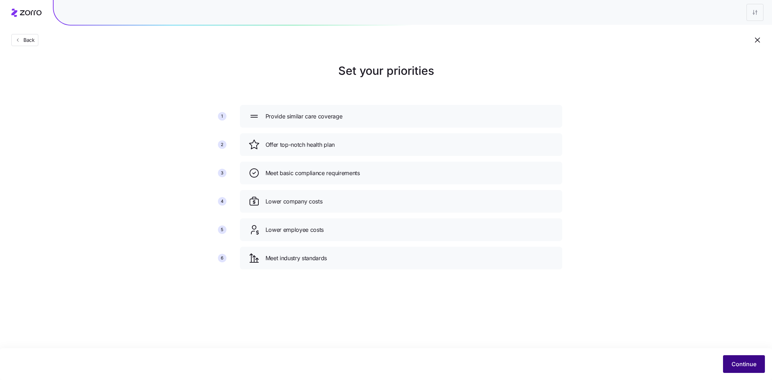
click at [732, 356] on button "Continue" at bounding box center [744, 365] width 42 height 18
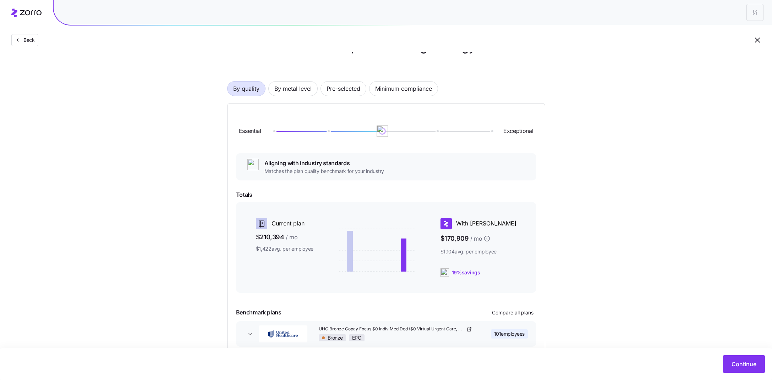
scroll to position [61, 0]
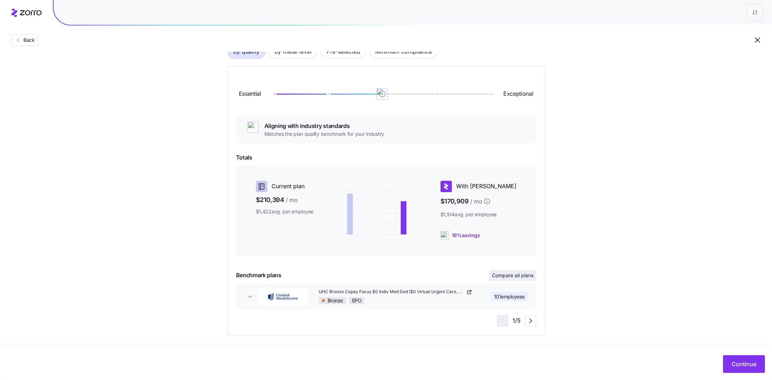
click at [524, 278] on span "Compare all plans" at bounding box center [513, 275] width 42 height 7
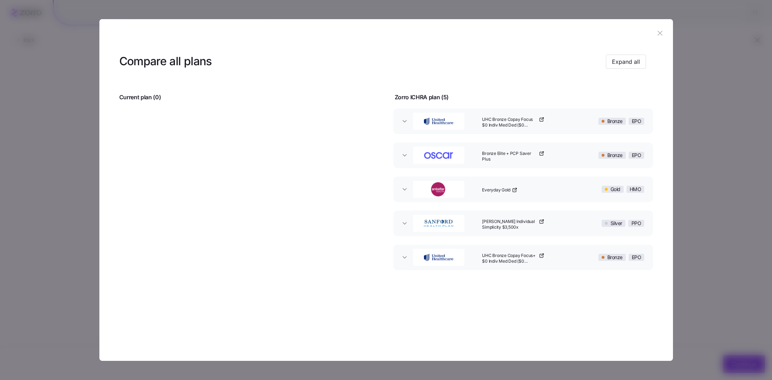
click at [656, 31] on icon "button" at bounding box center [660, 33] width 8 height 8
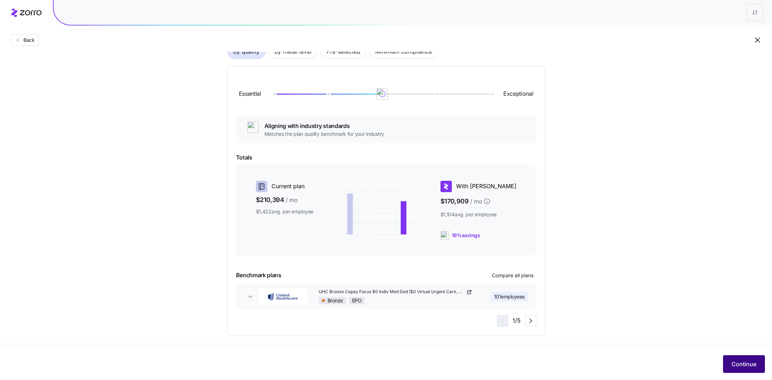
click at [741, 362] on span "Continue" at bounding box center [743, 364] width 25 height 9
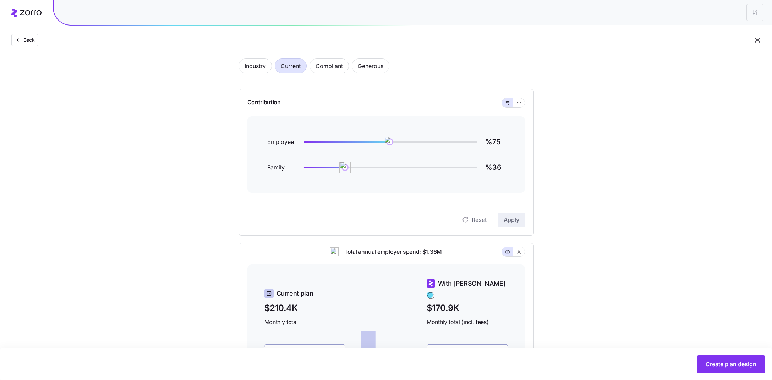
scroll to position [35, 0]
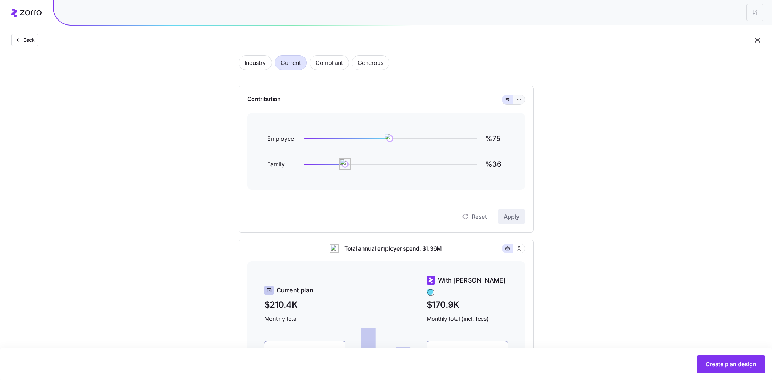
click at [519, 100] on icon "button" at bounding box center [518, 99] width 5 height 9
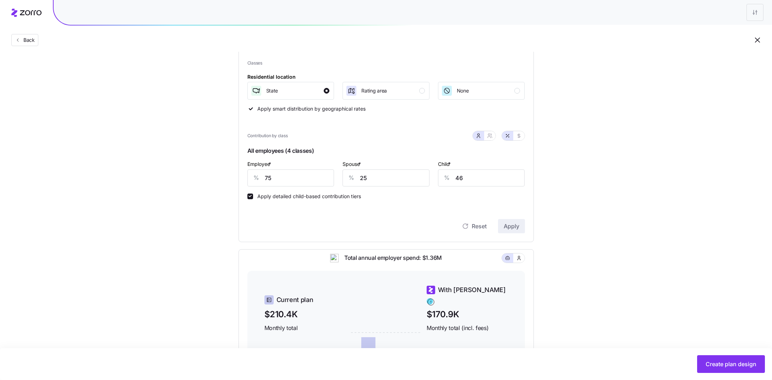
scroll to position [126, 0]
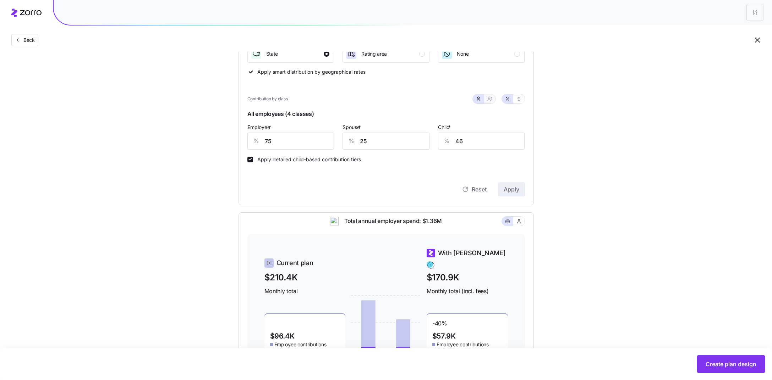
click at [491, 101] on button "button" at bounding box center [490, 99] width 6 height 6
type input "50"
type input "63"
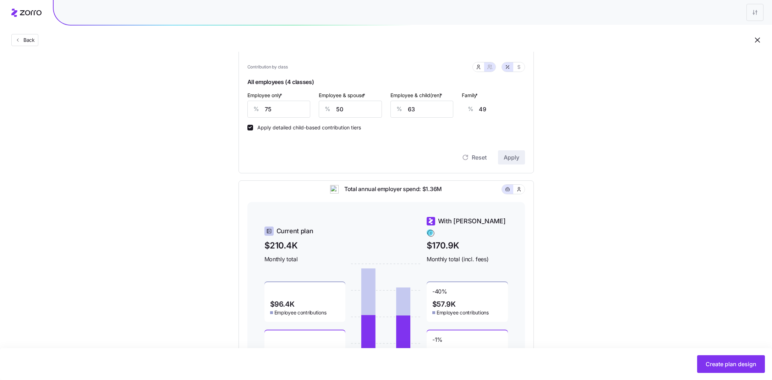
scroll to position [157, 0]
click at [301, 110] on input "75" at bounding box center [278, 109] width 63 height 17
type input "7"
type input "74"
type input "0"
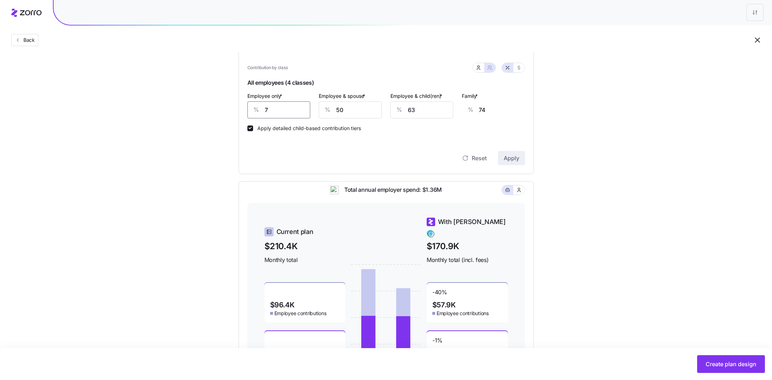
type input "76"
type input "70"
type input "51"
type input "700"
type input "0"
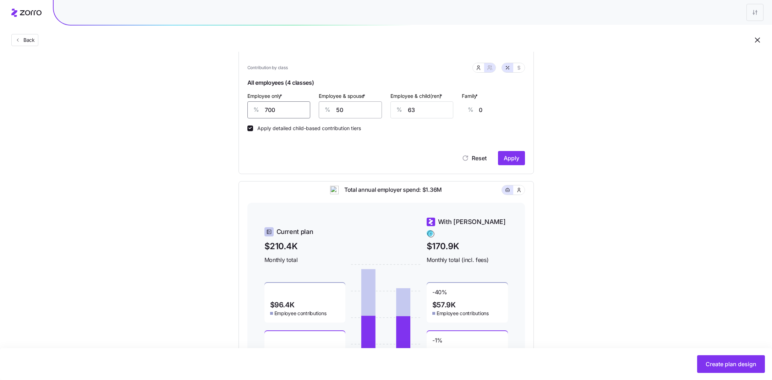
type input "70"
type input "51"
type input "70"
click at [349, 112] on input "50" at bounding box center [350, 109] width 63 height 17
drag, startPoint x: 435, startPoint y: 111, endPoint x: 372, endPoint y: 114, distance: 63.6
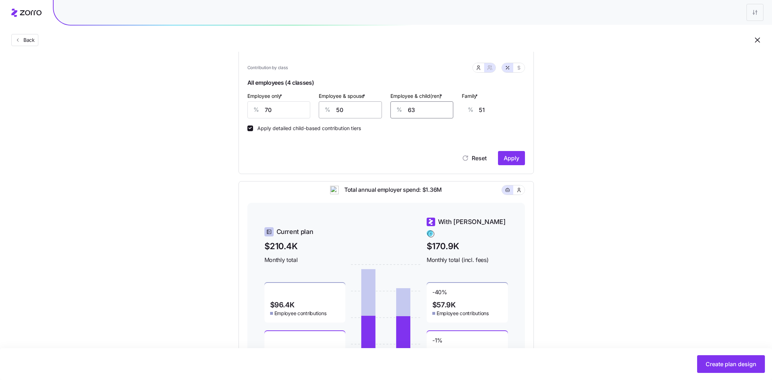
click at [373, 114] on div "Employee only * % 70 Employee & spouse * % 50 Employee & child(ren) * % 63 Fami…" at bounding box center [386, 104] width 286 height 35
type input "5"
type input "14"
type input "50"
type input "43"
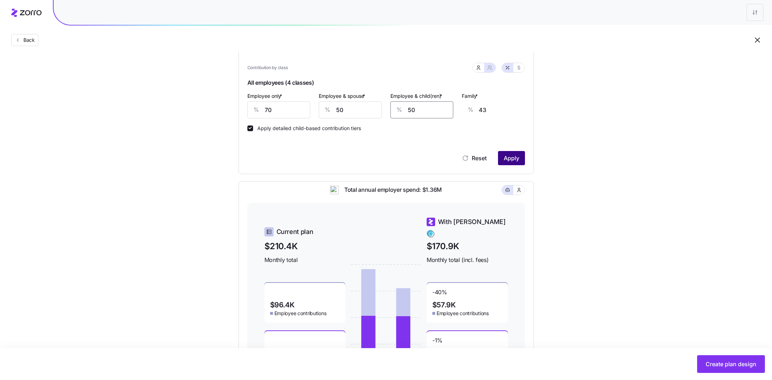
type input "50"
click at [508, 158] on span "Apply" at bounding box center [512, 158] width 16 height 9
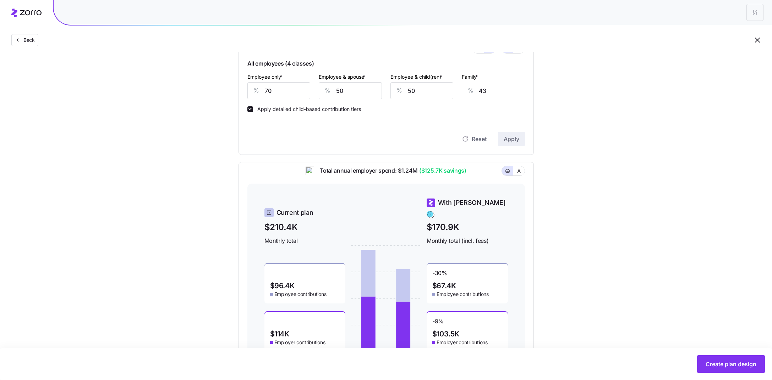
scroll to position [212, 0]
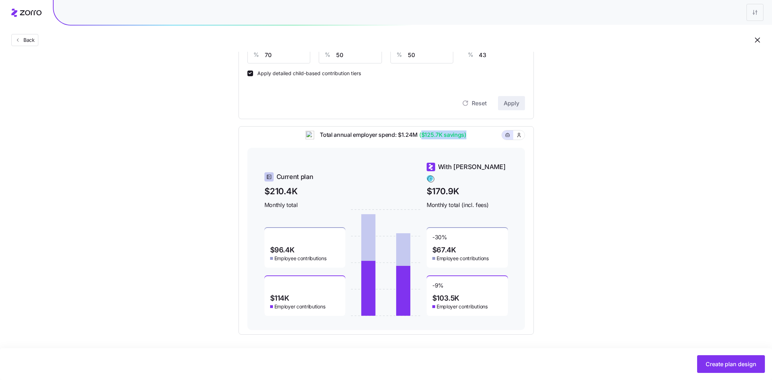
drag, startPoint x: 422, startPoint y: 138, endPoint x: 470, endPoint y: 138, distance: 48.6
click at [470, 138] on div "Total annual employer spend: $1.24M ($125.7K savings)" at bounding box center [385, 139] width 277 height 17
click at [470, 144] on div "Total annual employer spend: $1.24M ($125.7K savings)" at bounding box center [385, 139] width 277 height 17
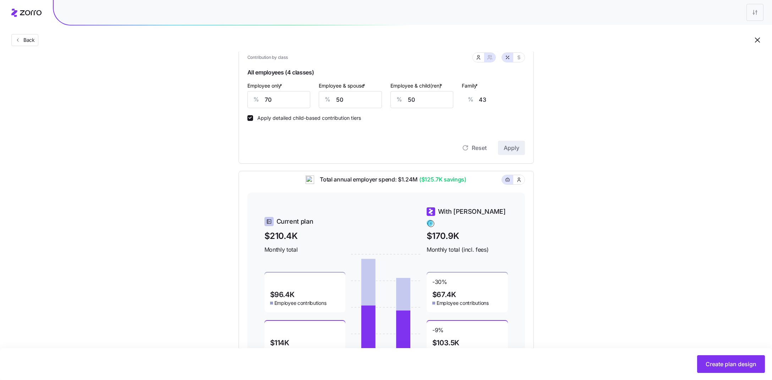
scroll to position [165, 0]
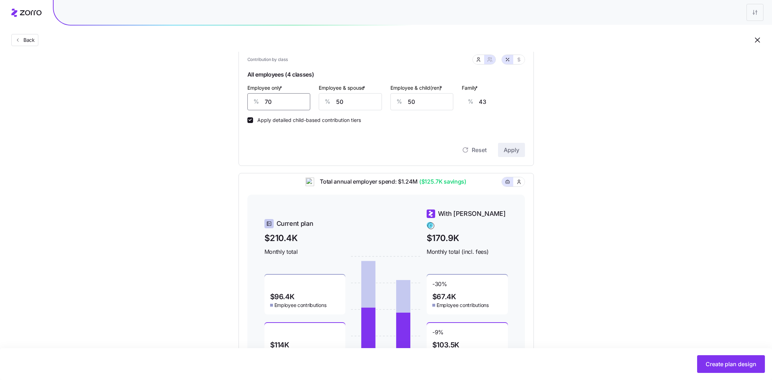
click at [284, 108] on input "70" at bounding box center [278, 101] width 63 height 17
type input "7"
type input "66"
type input "0"
type input "68"
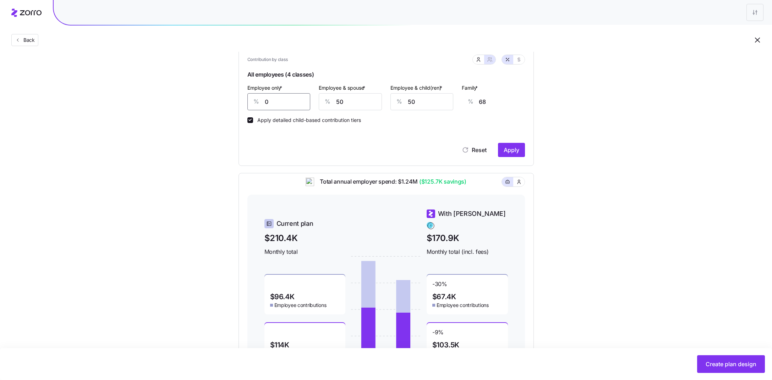
type input "60"
type input "46"
type input "650"
type input "0"
type input "650"
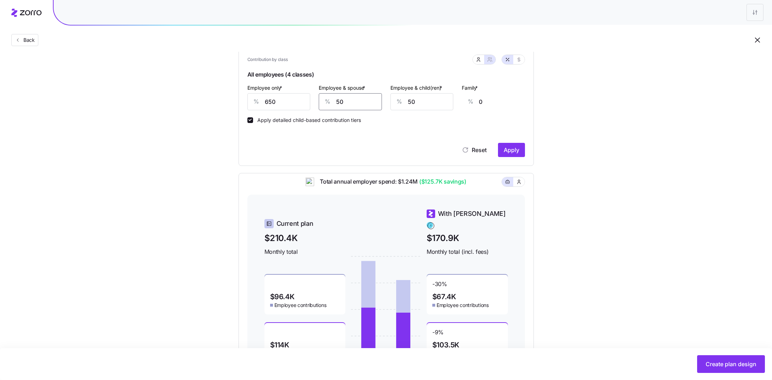
click at [357, 99] on input "50" at bounding box center [350, 101] width 63 height 17
type input "450"
type input "123"
type input "450"
click at [436, 104] on input "50" at bounding box center [421, 101] width 63 height 17
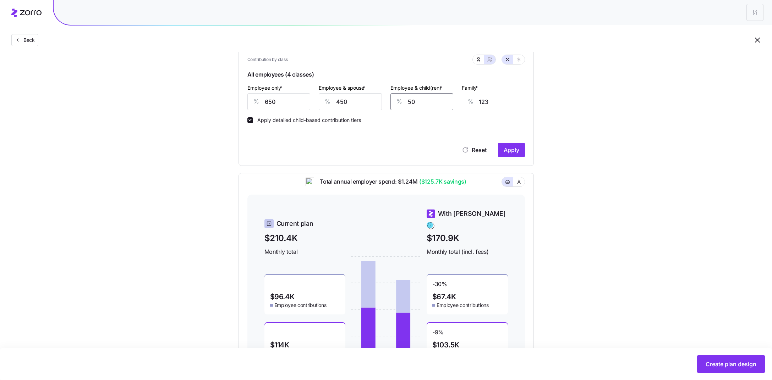
type input "5"
type input "94"
type input "0"
type input "91"
type input "40"
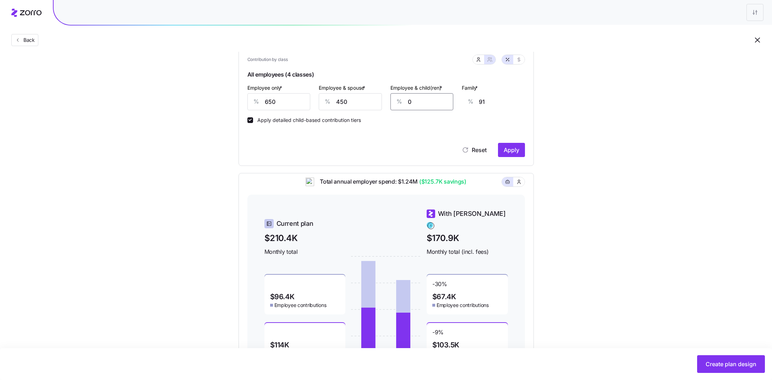
type input "117"
type input "450"
type input "377"
type input "450"
click at [358, 104] on input "450" at bounding box center [350, 101] width 63 height 17
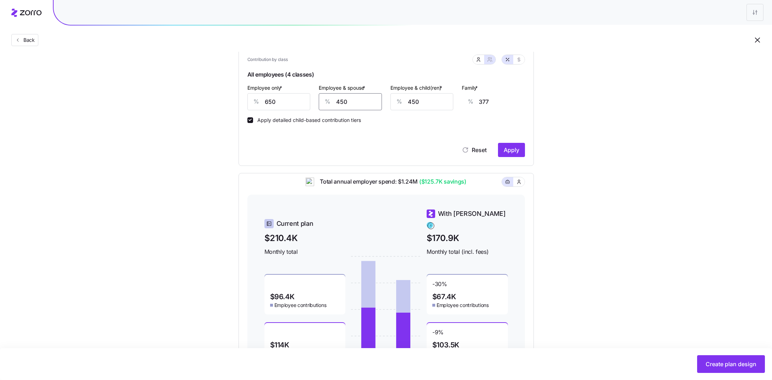
type input "45"
type input "81"
type input "45"
click at [430, 103] on input "450" at bounding box center [421, 101] width 63 height 17
type input "45"
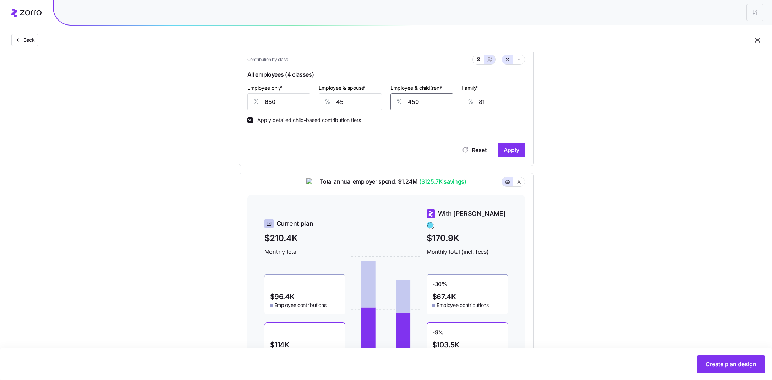
type input "0"
type input "45"
click at [505, 152] on span "Apply" at bounding box center [512, 150] width 16 height 9
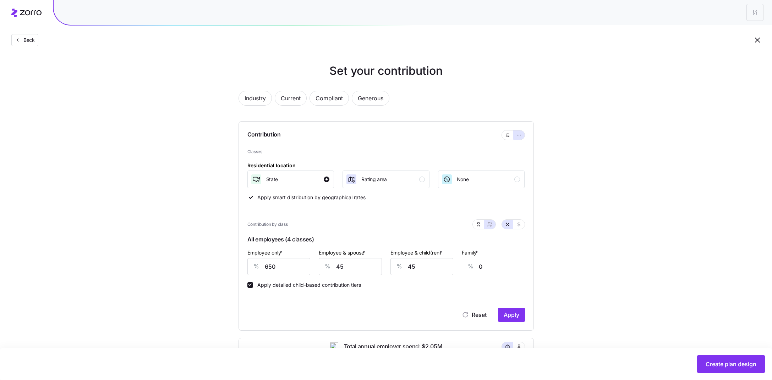
type input "325"
type input "374"
type input "237"
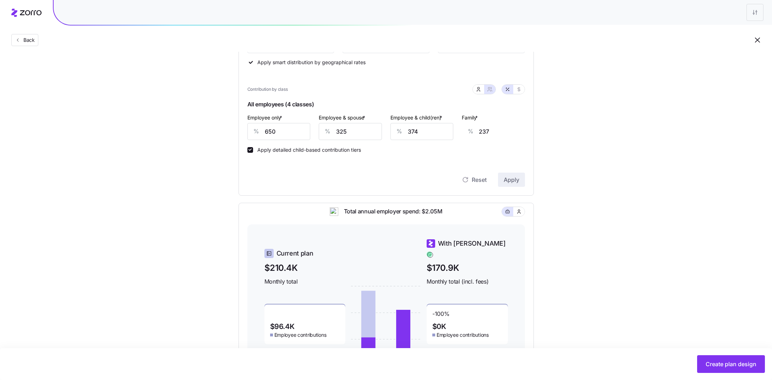
scroll to position [133, 0]
click at [479, 92] on icon "button" at bounding box center [478, 91] width 6 height 6
type input "0"
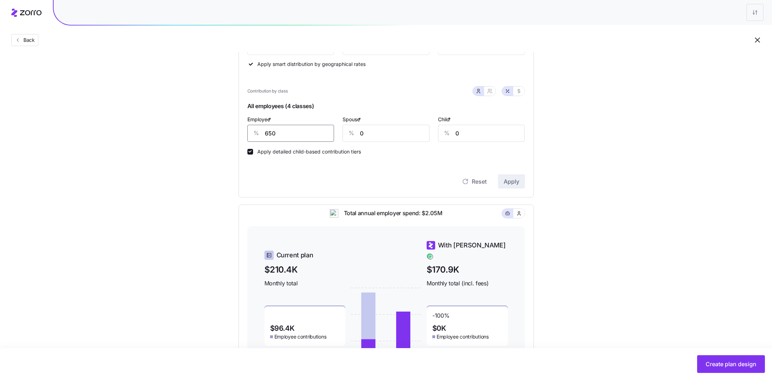
click at [284, 137] on input "650" at bounding box center [290, 133] width 87 height 17
type input "65"
click at [390, 128] on input "0" at bounding box center [385, 133] width 87 height 17
click at [494, 93] on button "button" at bounding box center [489, 91] width 11 height 9
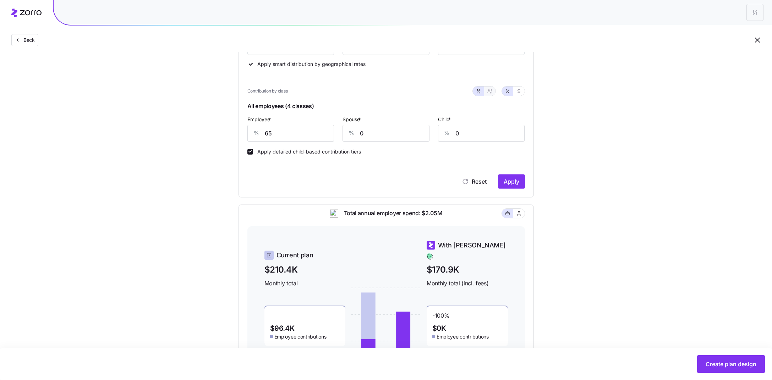
type input "33"
type input "37"
click at [367, 138] on input "33" at bounding box center [350, 133] width 63 height 17
type input "3"
type input "2"
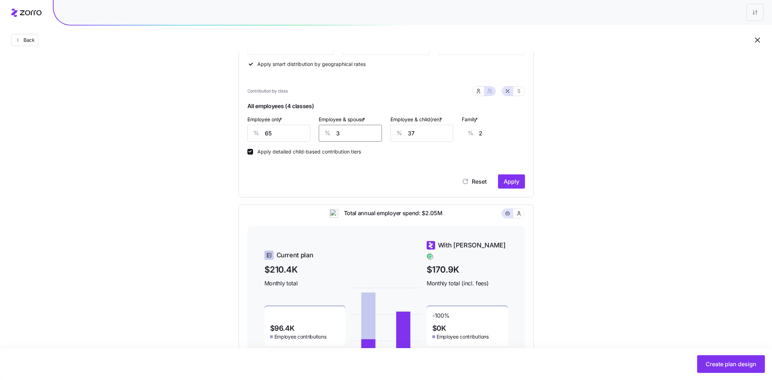
type input "0"
type input "40"
type input "29"
type input "450"
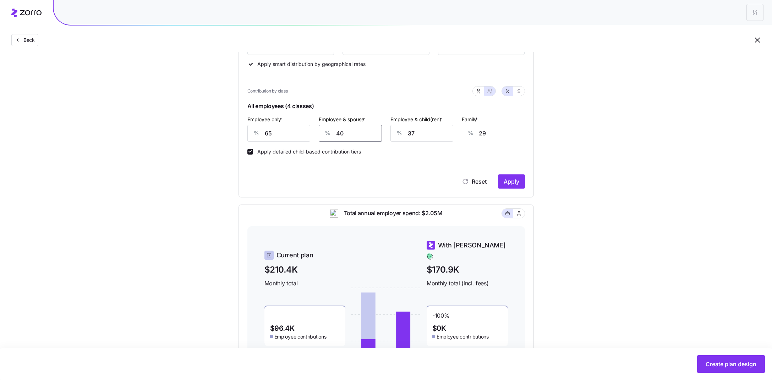
type input "329"
type input "40"
type input "29"
type input "4"
type input "3"
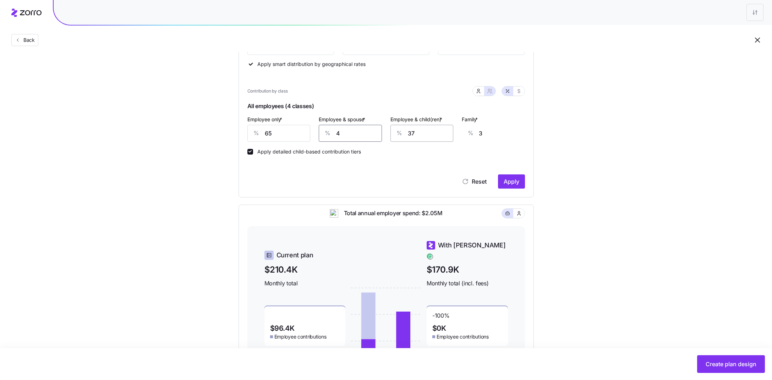
type input "45"
type input "33"
type input "45"
click at [420, 134] on input "37" at bounding box center [421, 133] width 63 height 17
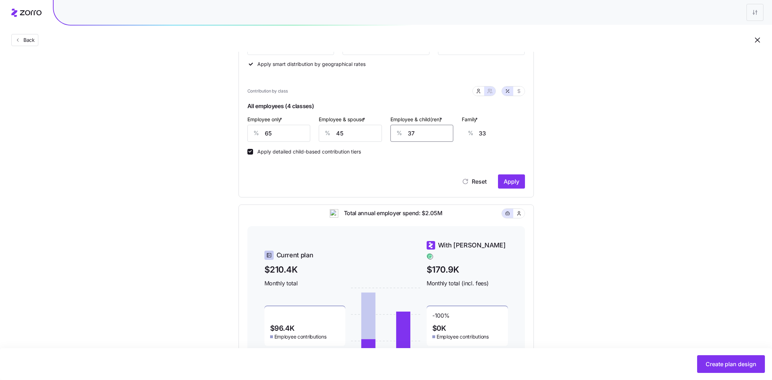
type input "4"
type input "12"
type input "45"
type input "38"
type input "45"
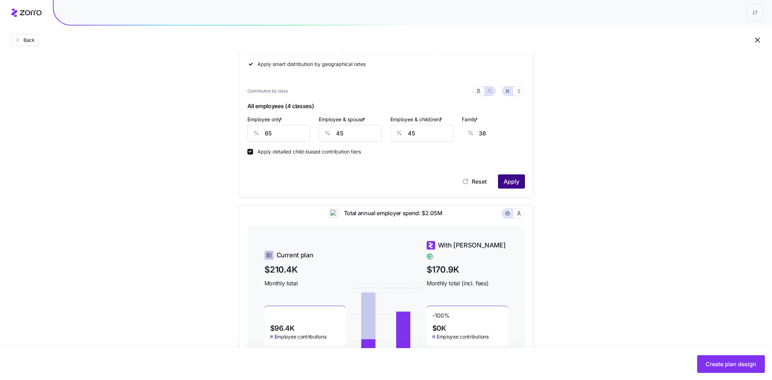
click at [510, 183] on span "Apply" at bounding box center [512, 181] width 16 height 9
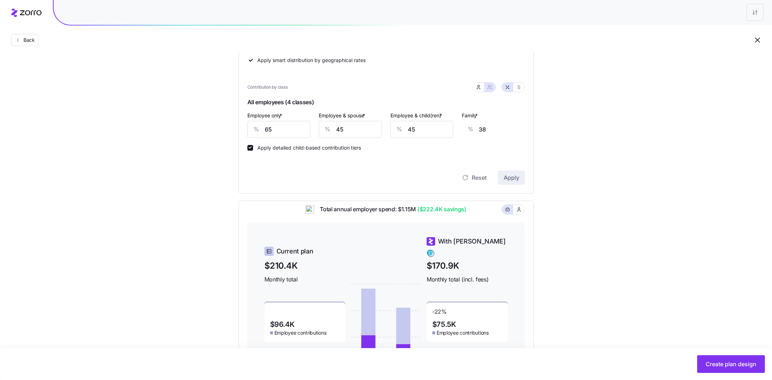
scroll to position [212, 0]
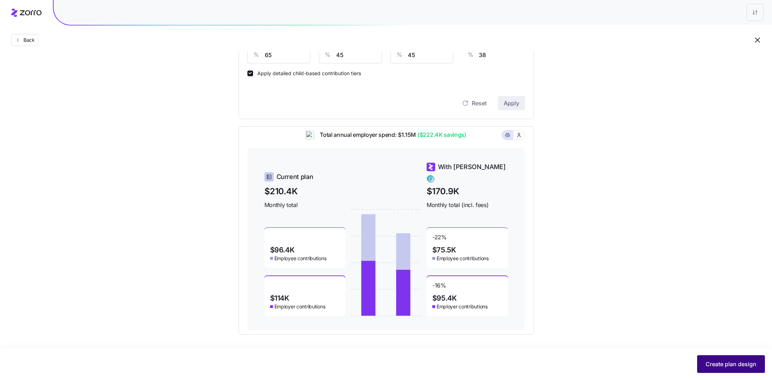
click at [726, 365] on span "Create plan design" at bounding box center [730, 364] width 51 height 9
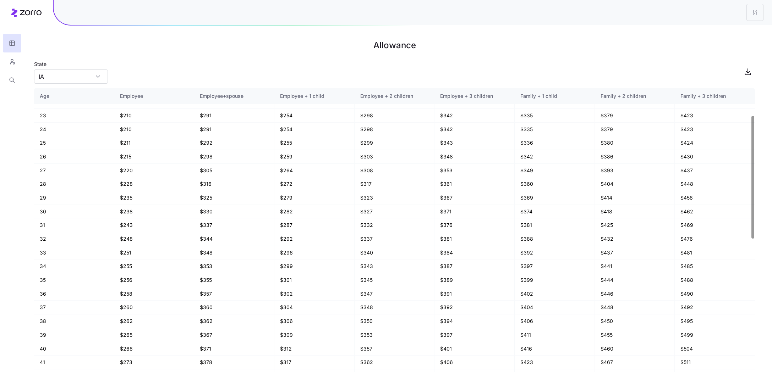
scroll to position [63, 0]
click at [16, 68] on button "button" at bounding box center [12, 62] width 18 height 18
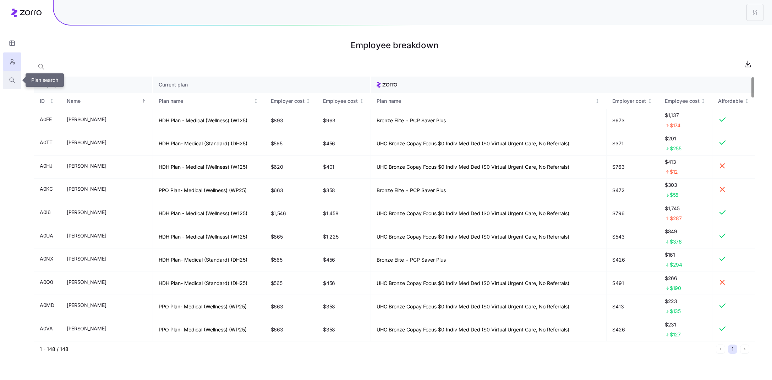
click at [15, 84] on button "button" at bounding box center [12, 80] width 18 height 18
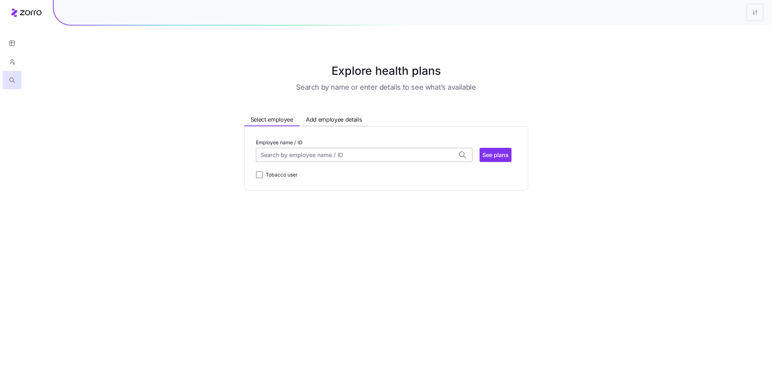
click at [329, 161] on input "Employee name / ID" at bounding box center [364, 155] width 216 height 14
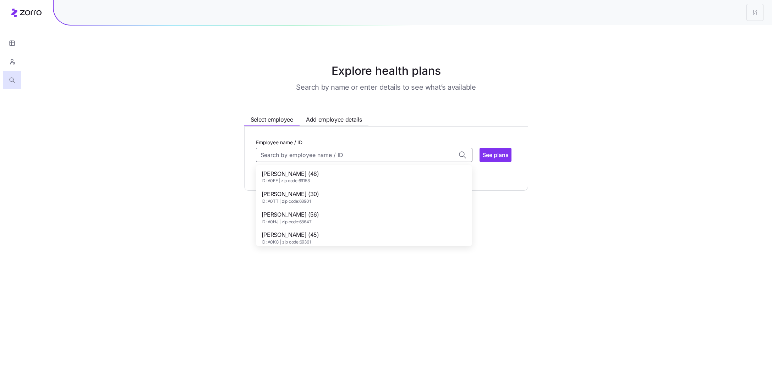
click at [306, 177] on span "Adam Kieckhafer (48)" at bounding box center [290, 174] width 57 height 9
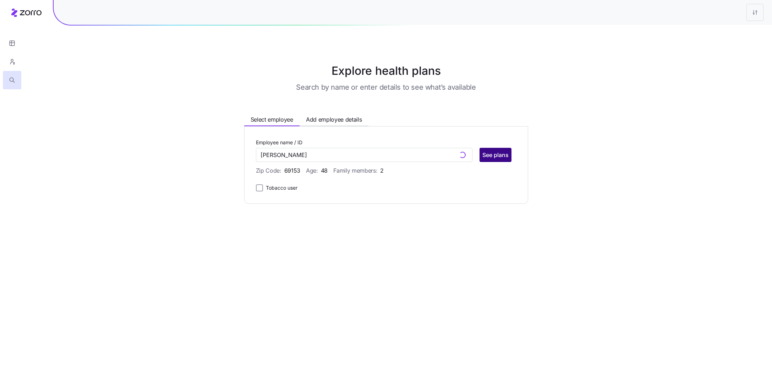
click at [490, 153] on span "See plans" at bounding box center [495, 155] width 26 height 9
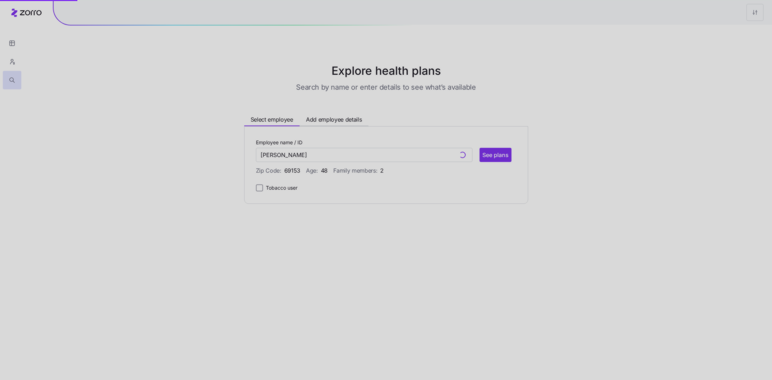
type input "Adam Kieckhafer (ID: A0FE)"
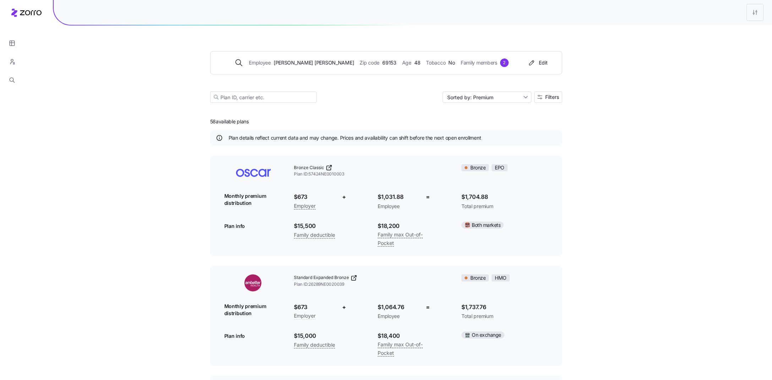
drag, startPoint x: 253, startPoint y: 123, endPoint x: 190, endPoint y: 123, distance: 62.8
click at [190, 123] on div "Employee Adam Kieckhafer Zip code 69153 Age 48 Tobacco No Family members 2 Edit…" at bounding box center [386, 348] width 772 height 697
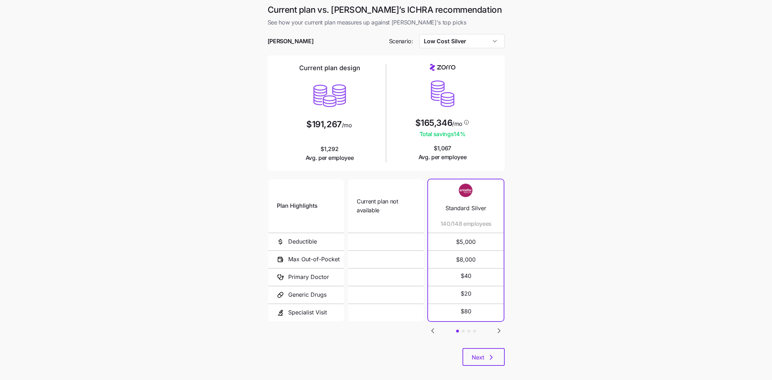
scroll to position [6, 0]
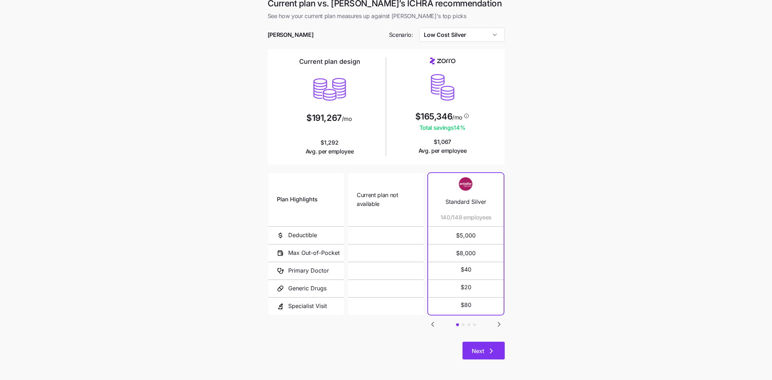
click at [491, 352] on icon "button" at bounding box center [491, 351] width 9 height 9
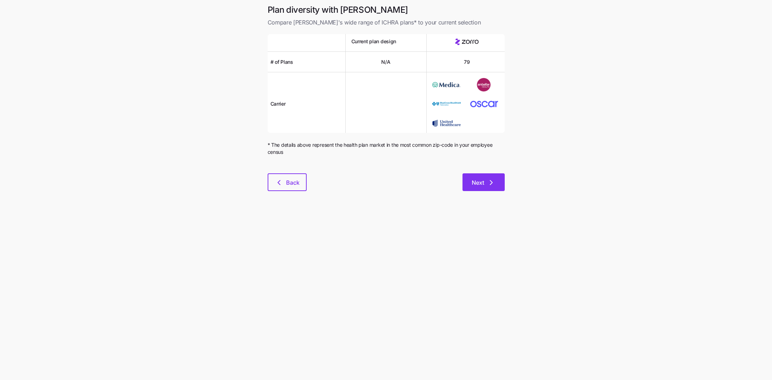
click at [495, 186] on icon "button" at bounding box center [491, 182] width 9 height 9
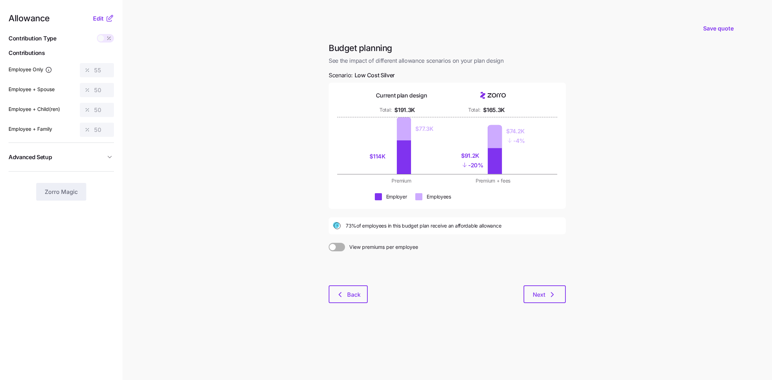
click at [336, 225] on circle at bounding box center [336, 225] width 6 height 6
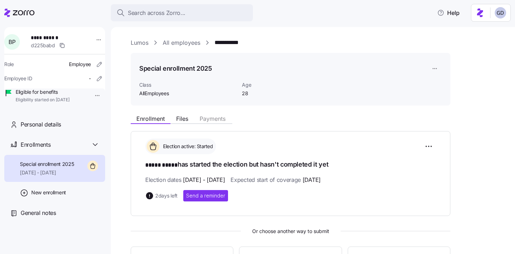
click at [150, 43] on div "**********" at bounding box center [318, 42] width 374 height 9
click at [139, 43] on link "Lumos" at bounding box center [140, 42] width 18 height 9
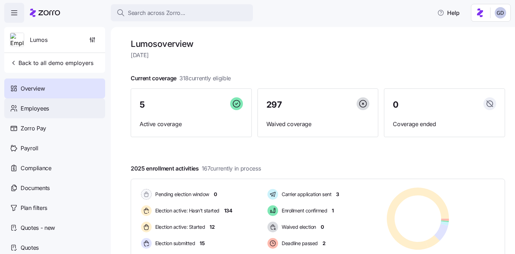
click at [50, 110] on div "Employees" at bounding box center [54, 108] width 101 height 20
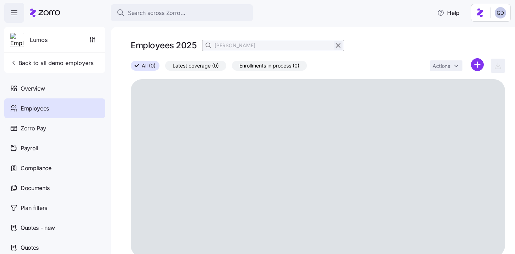
click at [336, 46] on icon "button" at bounding box center [338, 46] width 4 height 4
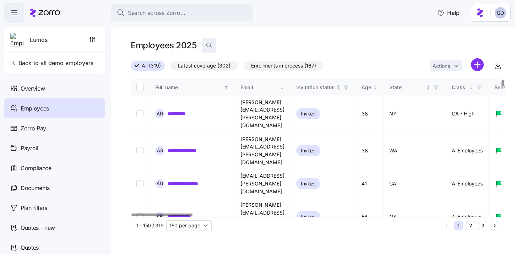
click at [213, 42] on span "button" at bounding box center [208, 45] width 13 height 13
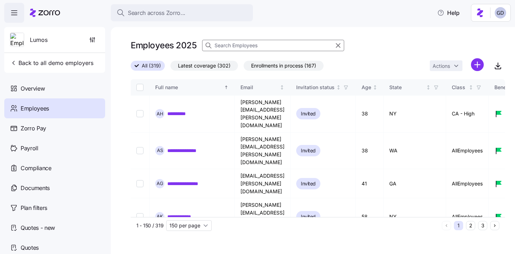
click at [245, 48] on input at bounding box center [273, 45] width 142 height 11
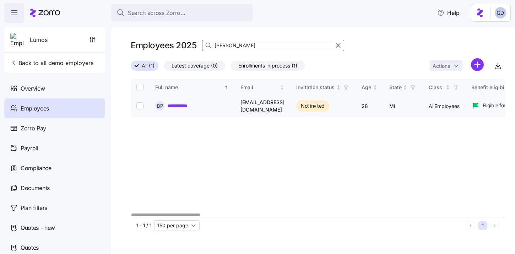
type input "brock"
click at [183, 104] on link "**********" at bounding box center [181, 105] width 29 height 7
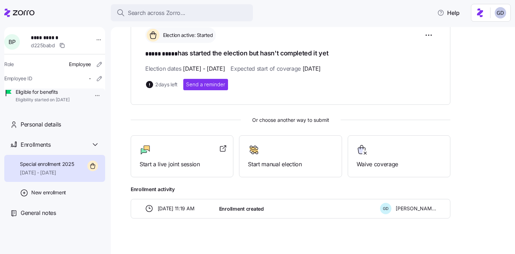
scroll to position [117, 0]
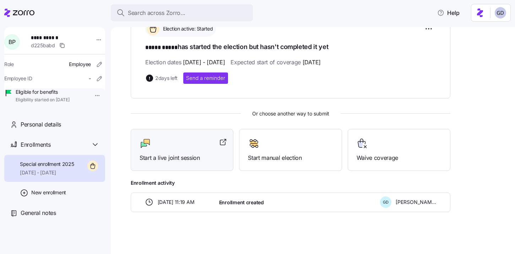
click at [188, 154] on span "Start a live joint session" at bounding box center [181, 157] width 85 height 9
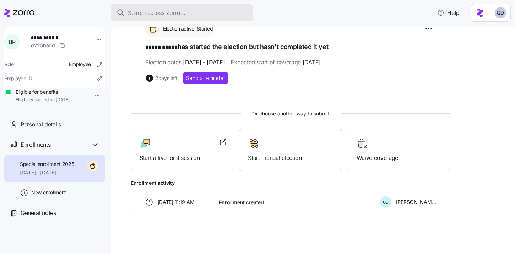
click at [168, 14] on span "Search across Zorro..." at bounding box center [156, 13] width 57 height 9
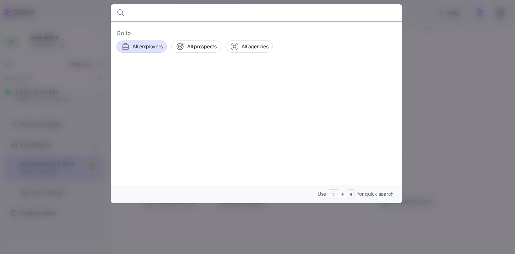
click at [153, 49] on span "All employers" at bounding box center [147, 46] width 30 height 7
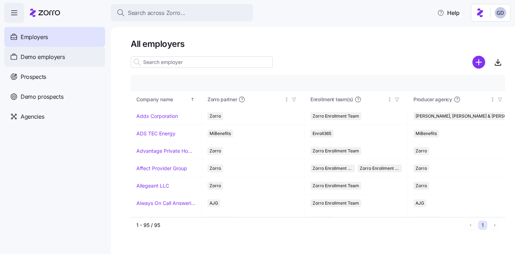
click at [79, 59] on div "Demo employers" at bounding box center [54, 57] width 101 height 20
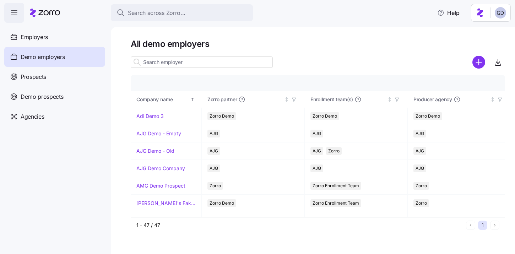
click at [193, 62] on input at bounding box center [202, 61] width 142 height 11
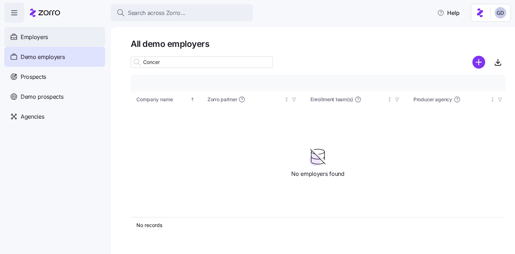
type input "Concer"
click at [54, 33] on div "Employers" at bounding box center [54, 37] width 101 height 20
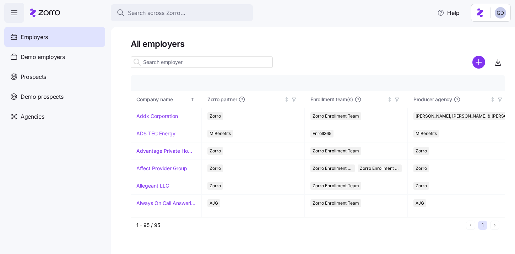
click at [183, 61] on input at bounding box center [202, 61] width 142 height 11
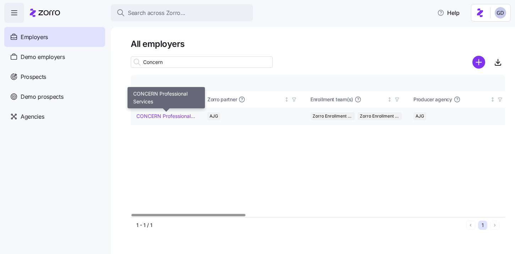
type input "Concern"
click at [170, 117] on link "CONCERN Professional Services" at bounding box center [165, 115] width 59 height 7
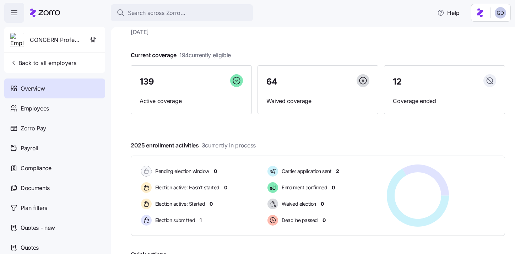
scroll to position [32, 0]
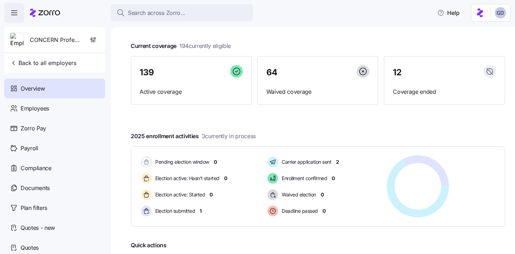
drag, startPoint x: 203, startPoint y: 137, endPoint x: 264, endPoint y: 137, distance: 61.0
click at [264, 137] on div "2025 enrollment activities 3 currently in process Pending election window 0 Ele…" at bounding box center [318, 179] width 374 height 95
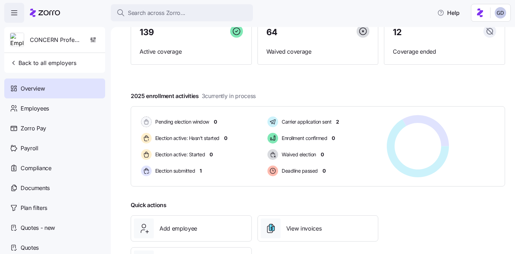
scroll to position [39, 0]
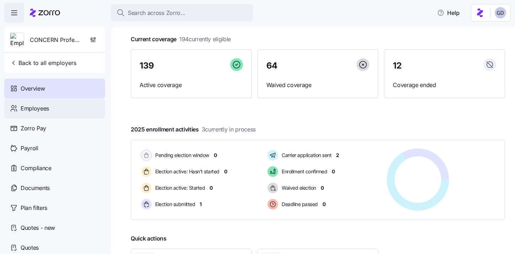
click at [54, 109] on div "Employees" at bounding box center [54, 108] width 101 height 20
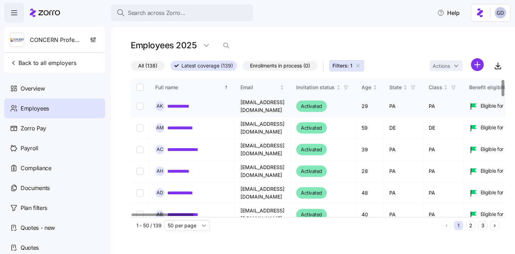
click at [192, 107] on link "**********" at bounding box center [182, 106] width 31 height 7
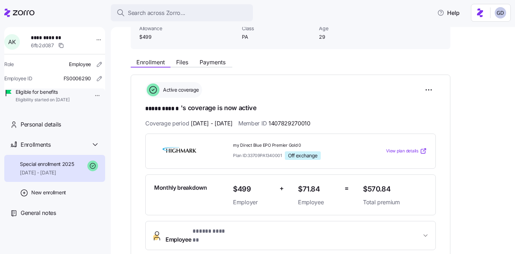
scroll to position [48, 0]
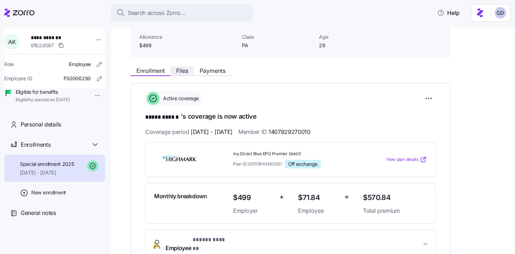
click at [182, 72] on span "Files" at bounding box center [182, 71] width 12 height 6
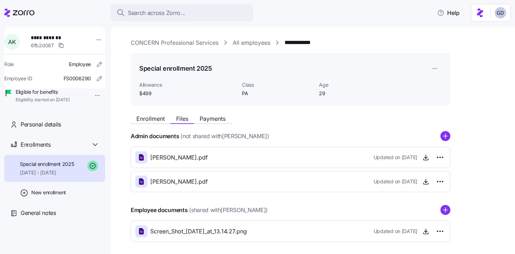
scroll to position [31, 0]
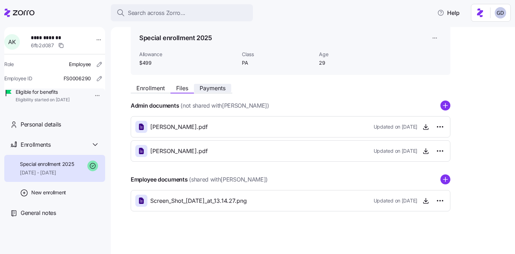
click at [214, 88] on span "Payments" at bounding box center [212, 88] width 26 height 6
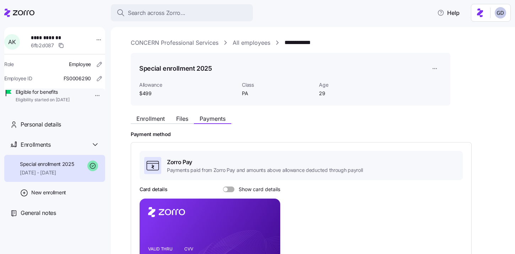
click at [159, 123] on div "Enrollment Files Payments" at bounding box center [181, 119] width 101 height 9
click at [158, 119] on span "Enrollment" at bounding box center [150, 119] width 28 height 6
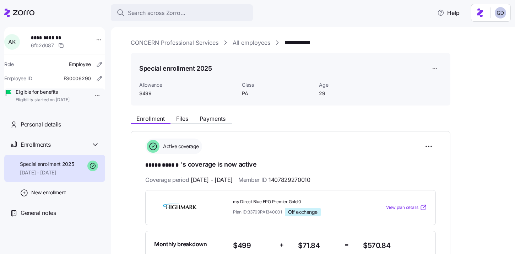
click at [163, 44] on link "CONCERN Professional Services" at bounding box center [175, 42] width 88 height 9
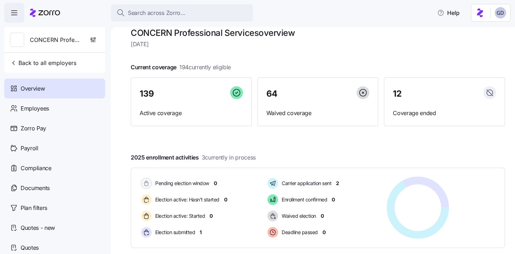
scroll to position [20, 0]
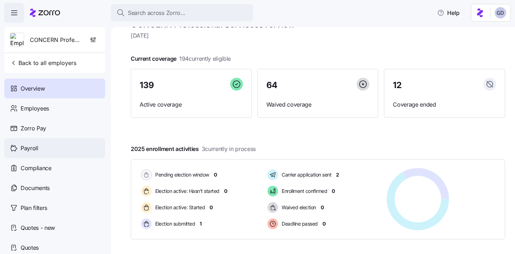
click at [44, 153] on div "Payroll" at bounding box center [54, 148] width 101 height 20
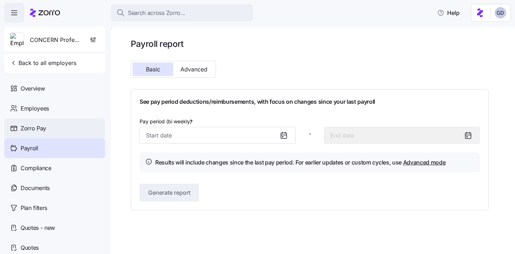
click at [63, 128] on div "Zorro Pay" at bounding box center [54, 128] width 101 height 20
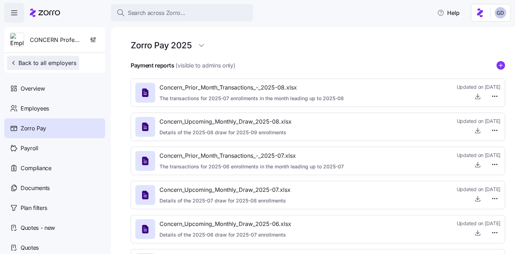
click at [53, 66] on span "Back to all employers" at bounding box center [43, 63] width 66 height 9
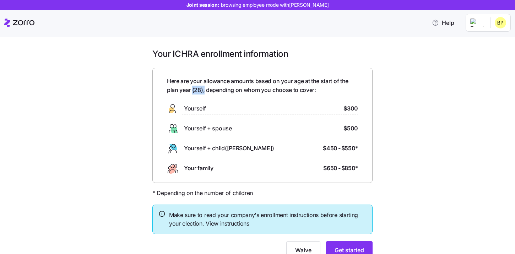
drag, startPoint x: 204, startPoint y: 90, endPoint x: 192, endPoint y: 90, distance: 11.7
click at [192, 90] on span "Here are your allowance amounts based on your age at the start of the plan year…" at bounding box center [262, 86] width 191 height 18
click at [315, 92] on span "Here are your allowance amounts based on your age at the start of the plan year…" at bounding box center [262, 86] width 191 height 18
drag, startPoint x: 203, startPoint y: 88, endPoint x: 184, endPoint y: 88, distance: 19.5
click at [183, 88] on span "Here are your allowance amounts based on your age at the start of the plan year…" at bounding box center [262, 86] width 191 height 18
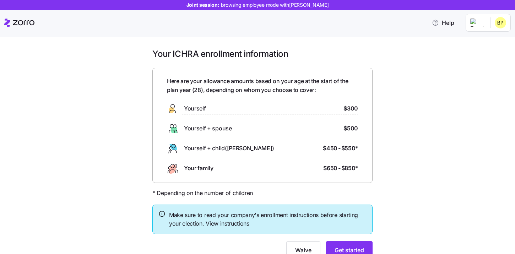
click at [271, 89] on span "Here are your allowance amounts based on your age at the start of the plan year…" at bounding box center [262, 86] width 191 height 18
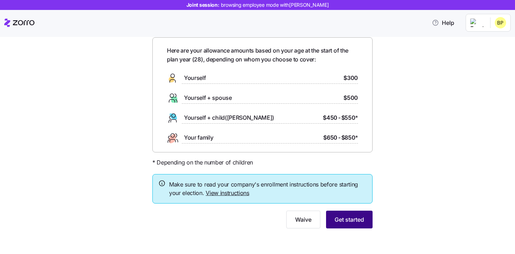
click at [357, 224] on button "Get started" at bounding box center [349, 219] width 46 height 18
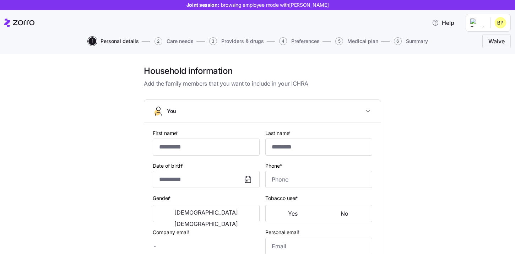
type input "*****"
type input "[EMAIL_ADDRESS][DOMAIN_NAME]"
type input "**********"
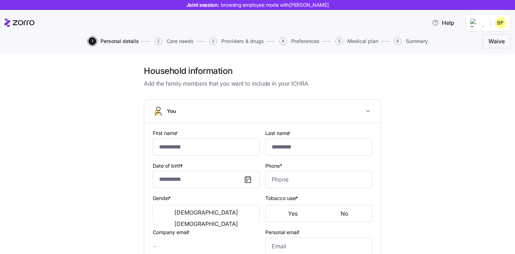
checkbox input "true"
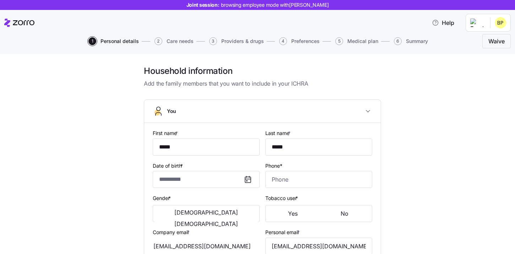
type input "**********"
type input "[PHONE_NUMBER]"
type input "[DEMOGRAPHIC_DATA] citizen"
type input "Single"
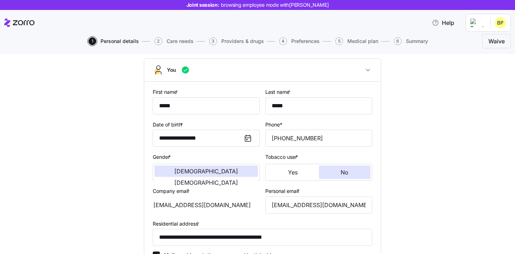
scroll to position [52, 0]
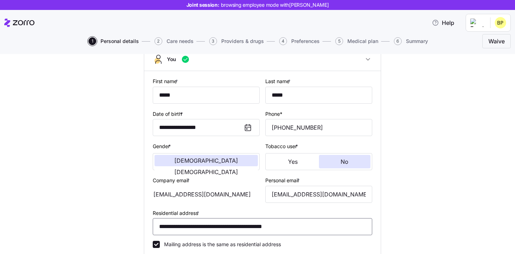
click at [272, 228] on input "**********" at bounding box center [262, 226] width 219 height 17
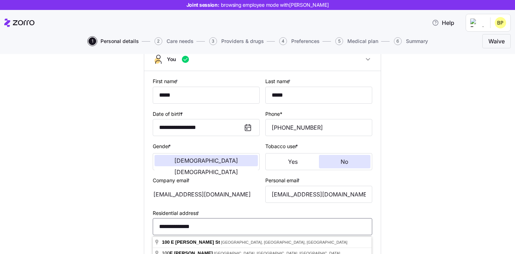
scroll to position [89, 0]
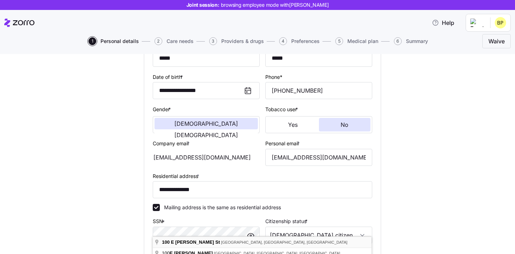
type input "**********"
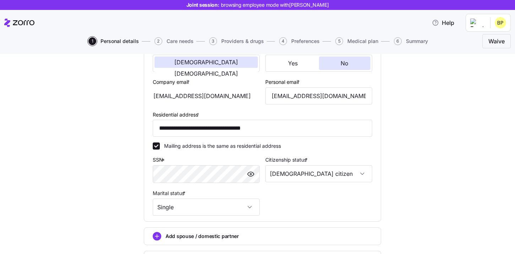
scroll to position [214, 0]
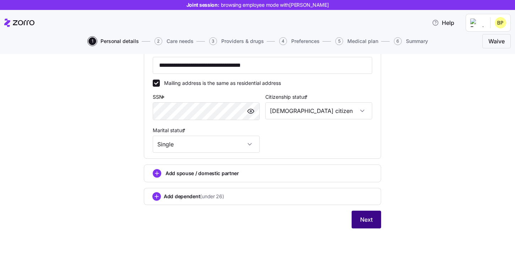
click at [366, 226] on button "Next" at bounding box center [365, 219] width 29 height 18
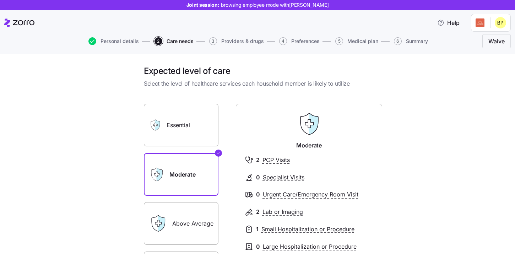
scroll to position [5, 0]
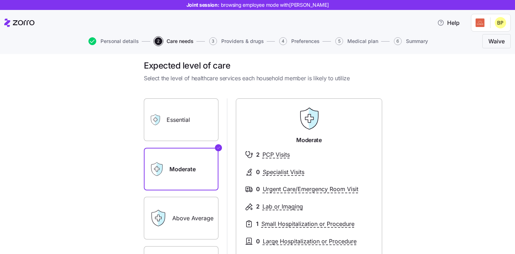
click at [196, 120] on label "Essential" at bounding box center [181, 119] width 75 height 43
click at [0, 0] on input "Essential" at bounding box center [0, 0] width 0 height 0
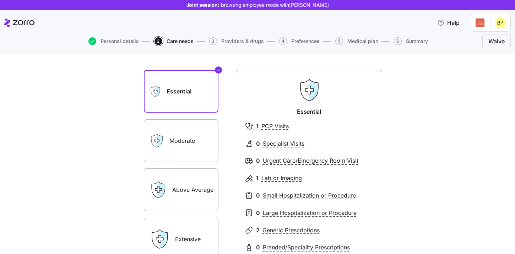
scroll to position [38, 0]
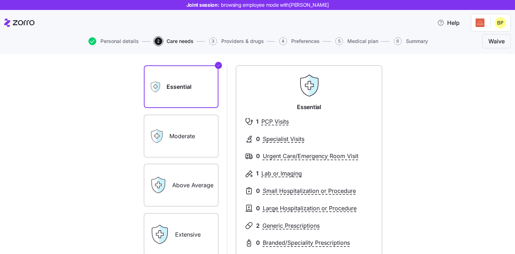
click at [199, 172] on label "Above Average" at bounding box center [181, 185] width 75 height 43
click at [0, 0] on input "Above Average" at bounding box center [0, 0] width 0 height 0
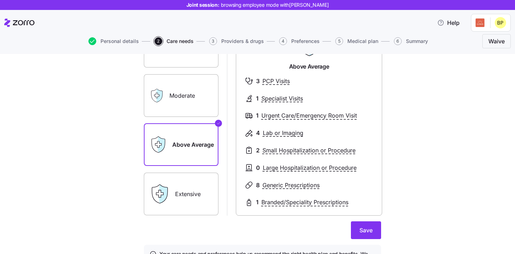
scroll to position [82, 0]
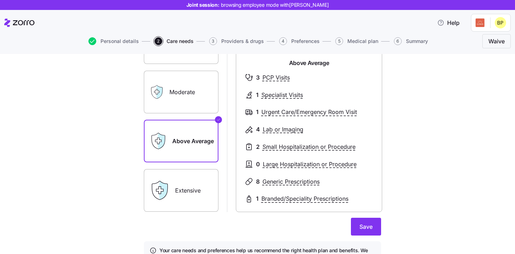
click at [205, 192] on label "Extensive" at bounding box center [181, 190] width 75 height 43
click at [0, 0] on input "Extensive" at bounding box center [0, 0] width 0 height 0
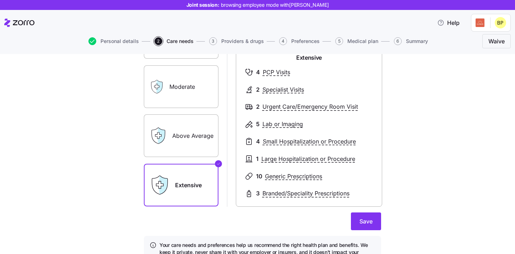
scroll to position [93, 0]
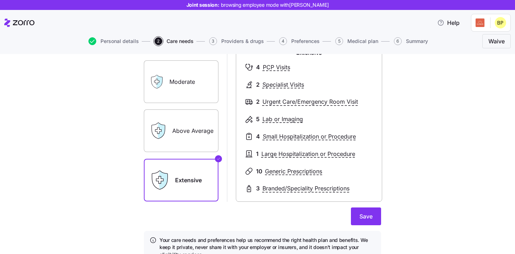
drag, startPoint x: 365, startPoint y: 219, endPoint x: 400, endPoint y: 194, distance: 43.0
click at [400, 194] on div "Expected level of care Select the level of healthcare services each household m…" at bounding box center [262, 122] width 485 height 299
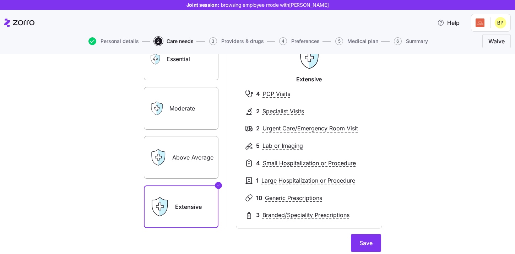
scroll to position [59, 0]
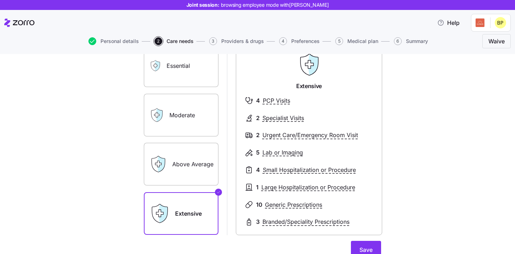
click at [203, 164] on label "Above Average" at bounding box center [181, 164] width 75 height 43
click at [0, 0] on input "Above Average" at bounding box center [0, 0] width 0 height 0
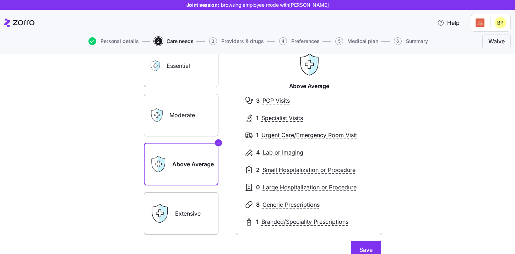
scroll to position [83, 0]
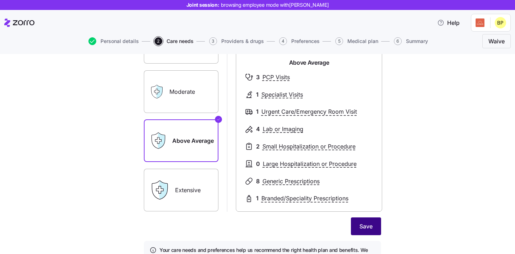
click at [372, 226] on span "Save" at bounding box center [365, 226] width 13 height 9
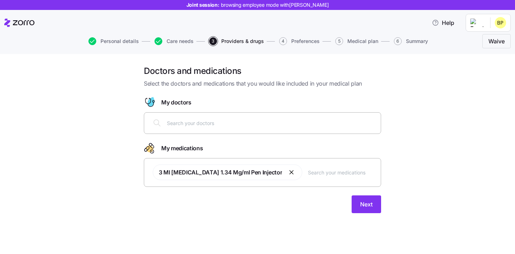
click at [268, 125] on input "text" at bounding box center [271, 123] width 209 height 8
type input "D"
type input "[PERSON_NAME]"
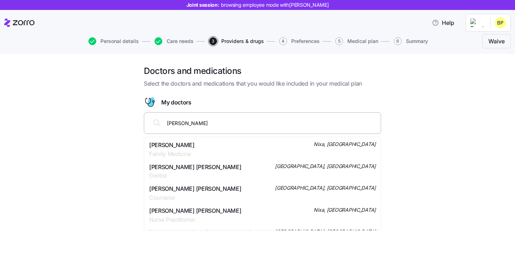
click at [172, 146] on span "[PERSON_NAME]" at bounding box center [171, 145] width 45 height 9
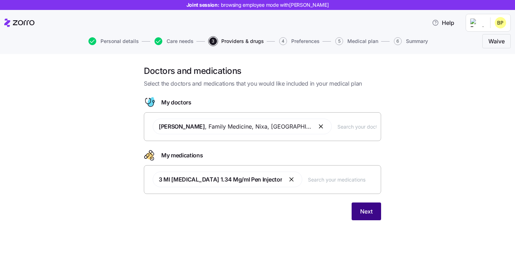
click at [363, 209] on span "Next" at bounding box center [366, 211] width 12 height 9
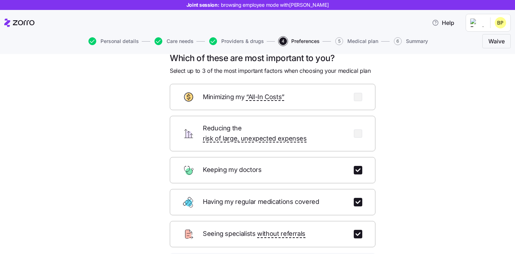
scroll to position [15, 0]
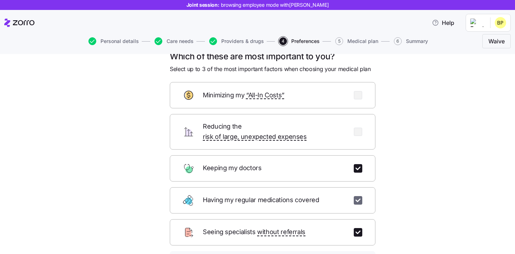
click at [356, 196] on input "checkbox" at bounding box center [357, 200] width 9 height 9
checkbox input "false"
click at [356, 219] on div "Seeing specialists without referrals" at bounding box center [272, 232] width 205 height 26
click at [356, 228] on input "checkbox" at bounding box center [357, 232] width 9 height 9
checkbox input "false"
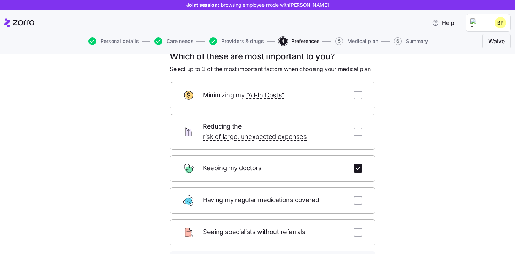
click at [363, 127] on div "Reducing the risk of large, unexpected expenses" at bounding box center [272, 131] width 205 height 35
click at [360, 127] on input "checkbox" at bounding box center [357, 131] width 9 height 9
checkbox input "true"
click at [360, 97] on input "checkbox" at bounding box center [357, 95] width 9 height 9
checkbox input "true"
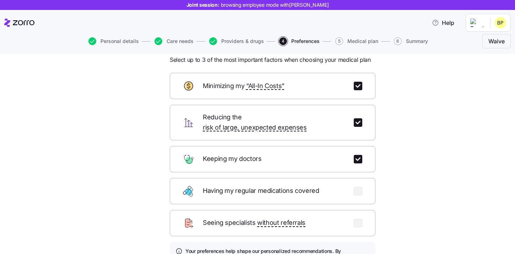
scroll to position [25, 0]
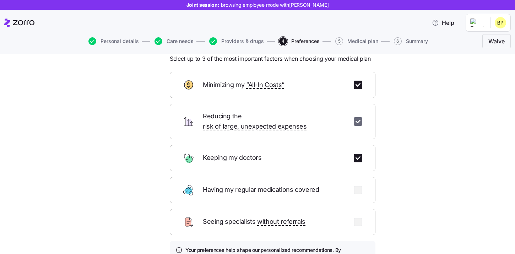
click at [356, 119] on input "checkbox" at bounding box center [357, 121] width 9 height 9
checkbox input "false"
click at [356, 88] on input "checkbox" at bounding box center [357, 85] width 9 height 9
checkbox input "false"
click at [355, 186] on input "checkbox" at bounding box center [357, 190] width 9 height 9
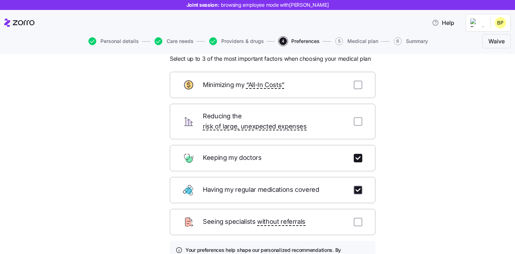
checkbox input "true"
click at [358, 218] on input "checkbox" at bounding box center [357, 222] width 9 height 9
click at [359, 218] on input "checkbox" at bounding box center [357, 222] width 9 height 9
checkbox input "false"
click at [359, 186] on input "checkbox" at bounding box center [357, 190] width 9 height 9
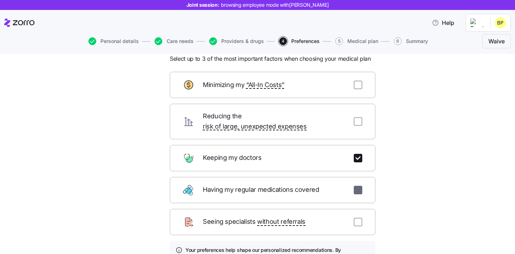
checkbox input "false"
click at [359, 117] on input "checkbox" at bounding box center [357, 121] width 9 height 9
checkbox input "true"
click at [359, 91] on div "Minimizing my “All-In Costs”" at bounding box center [272, 85] width 205 height 26
click at [359, 88] on input "checkbox" at bounding box center [357, 85] width 9 height 9
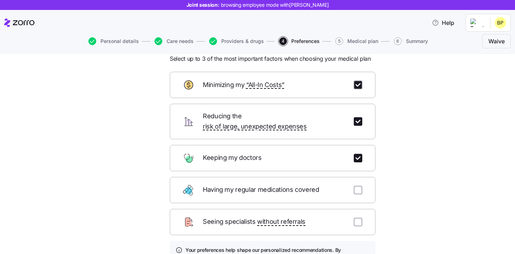
checkbox input "true"
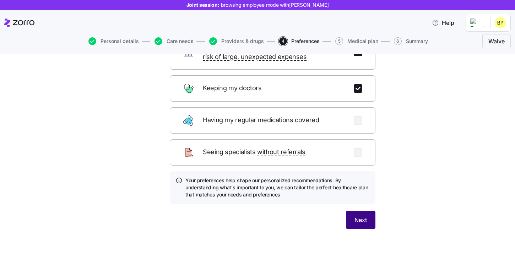
click at [363, 217] on button "Next" at bounding box center [360, 220] width 29 height 18
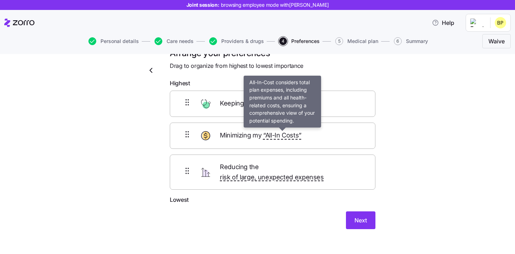
scroll to position [12, 0]
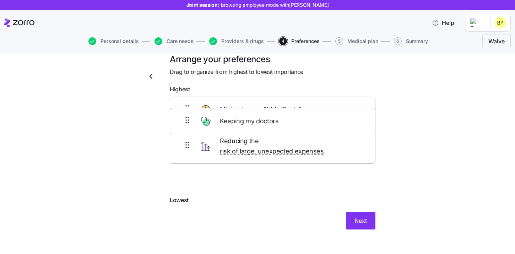
drag, startPoint x: 220, startPoint y: 112, endPoint x: 220, endPoint y: 126, distance: 13.8
click at [220, 126] on div "Keeping my doctors Minimizing my “All-In Costs” Reducing the risk of large, une…" at bounding box center [272, 146] width 205 height 99
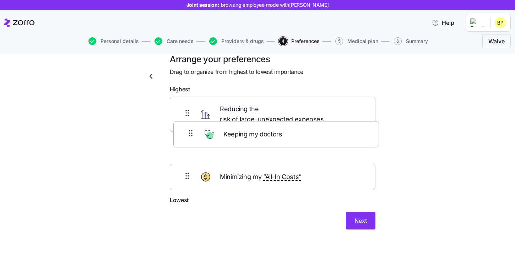
drag, startPoint x: 245, startPoint y: 173, endPoint x: 249, endPoint y: 131, distance: 42.4
click at [249, 131] on div "Reducing the risk of large, unexpected expenses Minimizing my “All-In Costs” Ke…" at bounding box center [272, 146] width 205 height 99
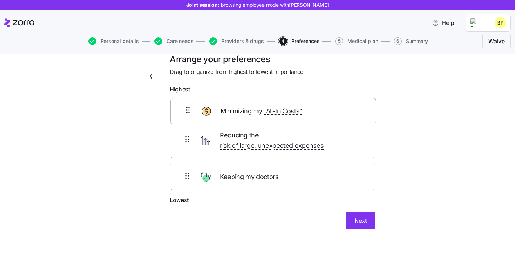
drag, startPoint x: 247, startPoint y: 176, endPoint x: 248, endPoint y: 106, distance: 69.9
click at [248, 106] on div "Reducing the risk of large, unexpected expenses Keeping my doctors Minimizing m…" at bounding box center [272, 146] width 205 height 99
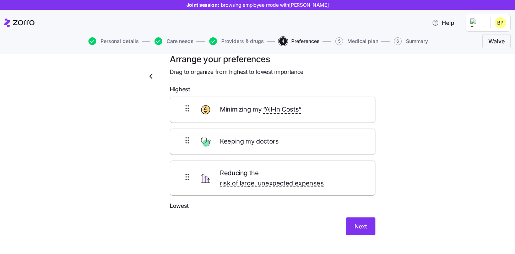
click at [248, 173] on span "Reducing the risk of large, unexpected expenses" at bounding box center [291, 178] width 142 height 21
click at [365, 222] on span "Next" at bounding box center [360, 226] width 12 height 9
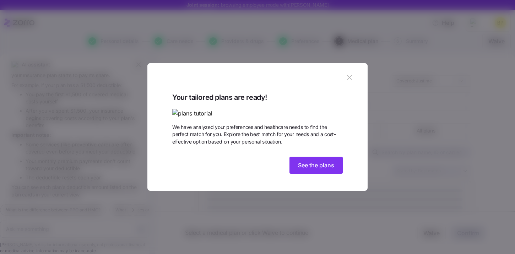
scroll to position [465, 0]
click at [314, 169] on span "See the plans" at bounding box center [316, 165] width 36 height 9
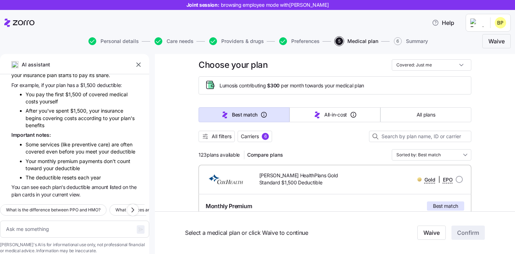
scroll to position [1, 0]
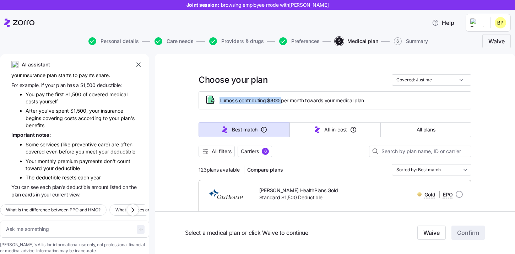
drag, startPoint x: 218, startPoint y: 101, endPoint x: 282, endPoint y: 99, distance: 65.0
click at [282, 99] on div "Lumos is contributing $300 per month towards your medical plan" at bounding box center [334, 100] width 260 height 12
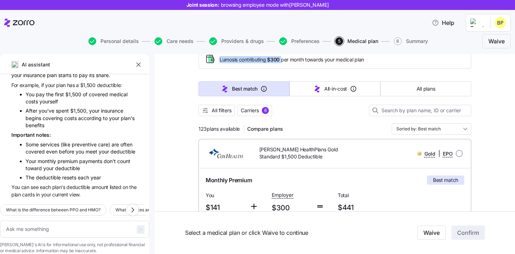
scroll to position [43, 0]
drag, startPoint x: 199, startPoint y: 129, endPoint x: 243, endPoint y: 128, distance: 43.7
click at [243, 128] on div "123 plans available Compare plans" at bounding box center [241, 127] width 87 height 11
click at [324, 123] on div "123 plans available Compare plans Sorted by: Best match" at bounding box center [334, 127] width 273 height 11
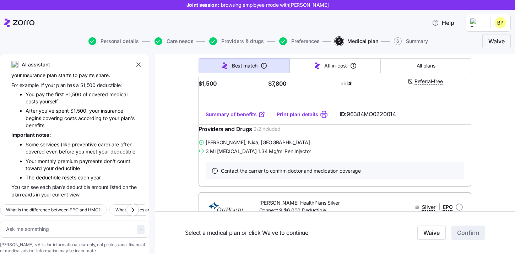
scroll to position [209, 0]
drag, startPoint x: 214, startPoint y: 156, endPoint x: 281, endPoint y: 155, distance: 67.1
click at [281, 146] on div "[PERSON_NAME] , Nixa, [GEOGRAPHIC_DATA]" at bounding box center [334, 141] width 273 height 9
click at [247, 117] on link "Summary of benefits" at bounding box center [235, 113] width 60 height 7
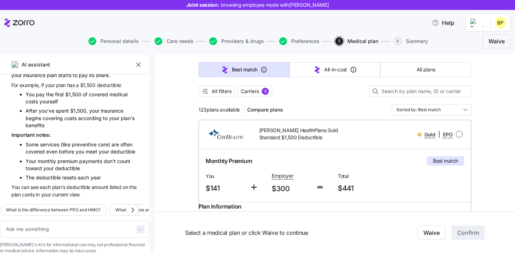
scroll to position [62, 0]
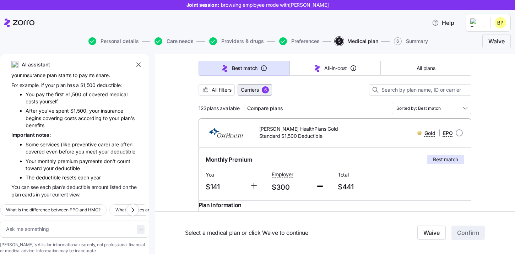
click at [258, 93] on button "Carriers 6" at bounding box center [254, 89] width 34 height 11
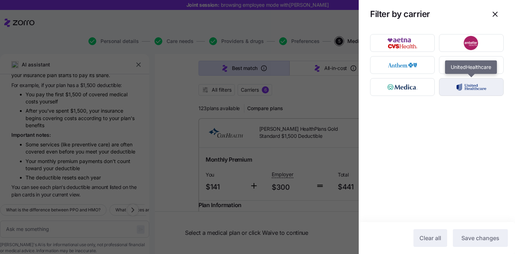
click at [472, 90] on img "button" at bounding box center [471, 87] width 52 height 14
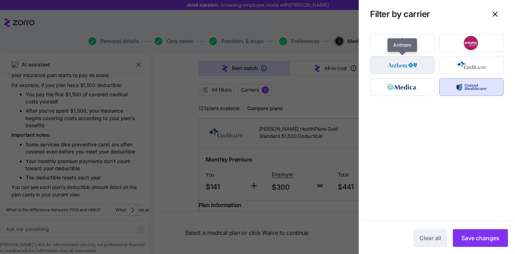
click at [417, 66] on img "button" at bounding box center [402, 65] width 52 height 14
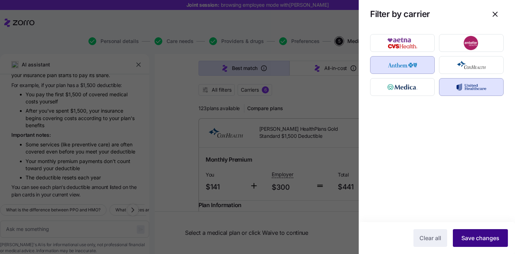
click at [473, 236] on span "Save changes" at bounding box center [480, 237] width 38 height 9
type textarea "x"
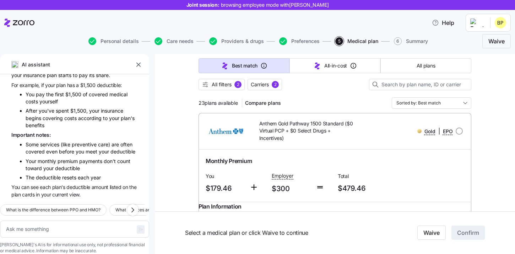
scroll to position [64, 0]
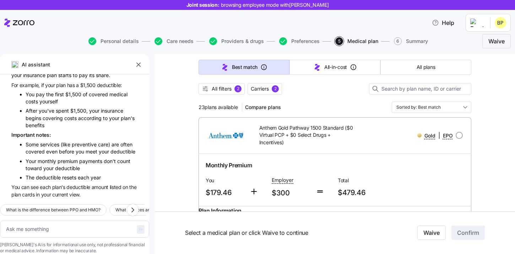
drag, startPoint x: 195, startPoint y: 108, endPoint x: 240, endPoint y: 108, distance: 44.7
click at [309, 104] on div "23 plans available Compare plans Sorted by: Best match" at bounding box center [334, 106] width 273 height 11
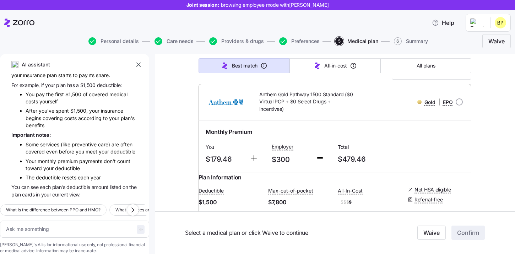
scroll to position [93, 0]
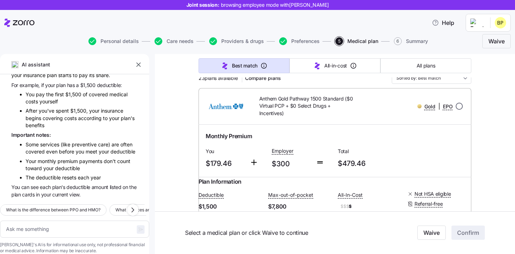
click at [457, 104] on input "radio" at bounding box center [458, 106] width 7 height 7
radio input "true"
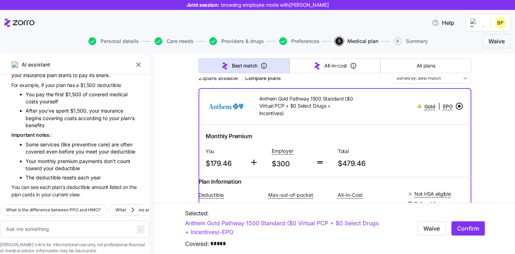
click at [457, 106] on input "radio" at bounding box center [458, 106] width 7 height 7
click at [459, 105] on input "radio" at bounding box center [458, 106] width 7 height 7
click at [454, 25] on span "Help" at bounding box center [442, 22] width 22 height 9
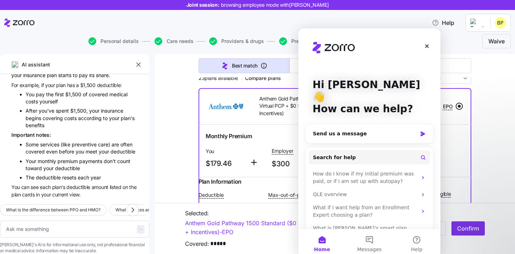
scroll to position [464, 0]
click at [48, 206] on span "What is the difference between PPO and HMO?" at bounding box center [53, 209] width 94 height 7
type textarea "x"
type textarea "What is the difference between PPO and HMO?"
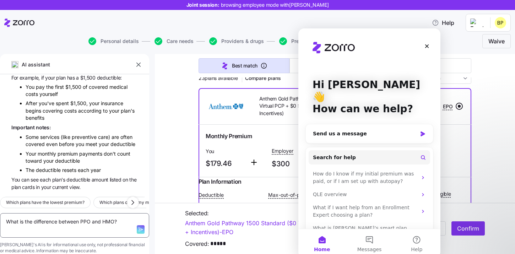
type textarea "x"
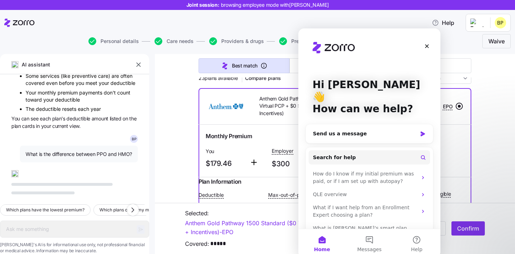
scroll to position [538, 0]
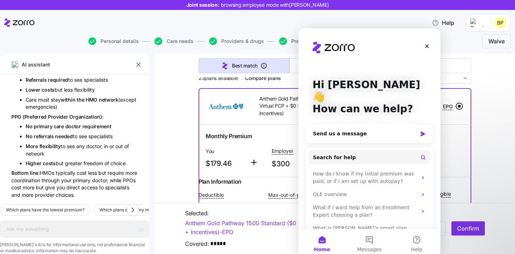
type textarea "x"
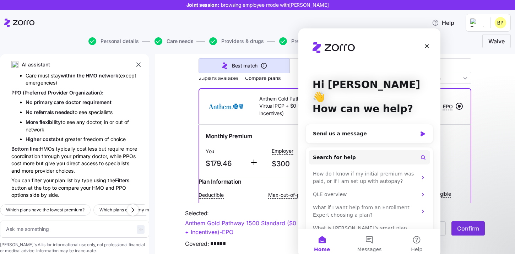
scroll to position [705, 0]
click at [400, 60] on div "Hi [PERSON_NAME] 👋 How can we help?" at bounding box center [369, 98] width 128 height 140
click at [427, 46] on icon "Close" at bounding box center [427, 46] width 4 height 4
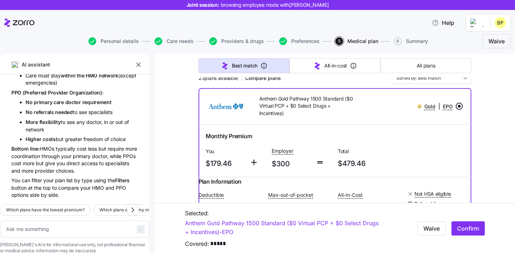
scroll to position [0, 0]
